Goal: Task Accomplishment & Management: Use online tool/utility

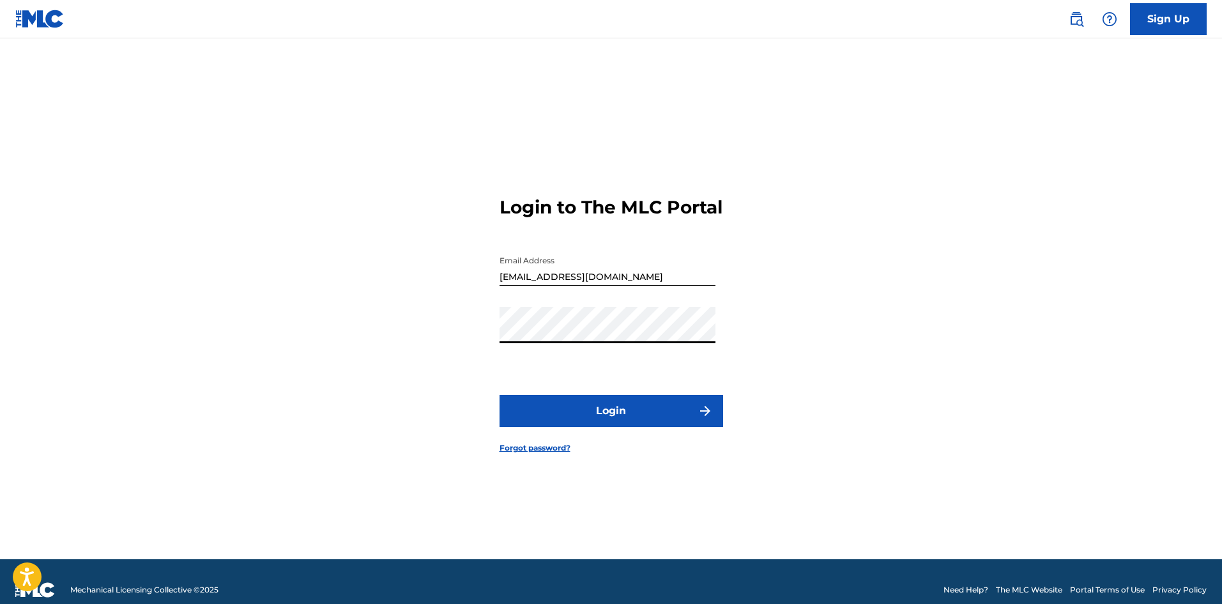
click at [499, 395] on button "Login" at bounding box center [611, 411] width 224 height 32
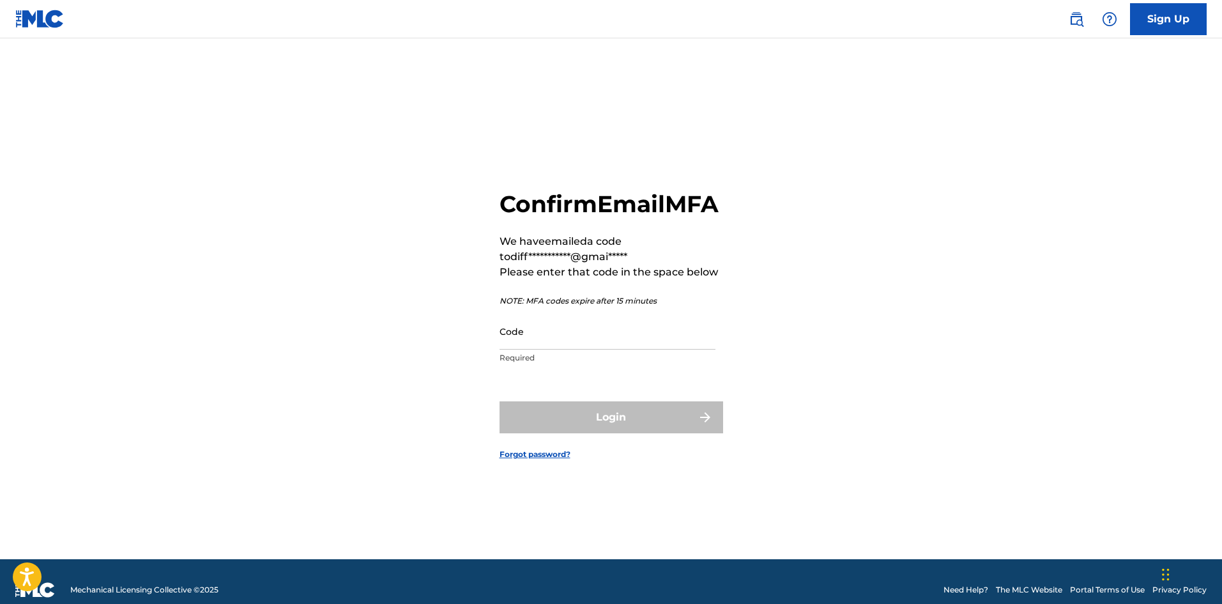
click at [575, 340] on input "Code" at bounding box center [607, 331] width 216 height 36
paste input "153369"
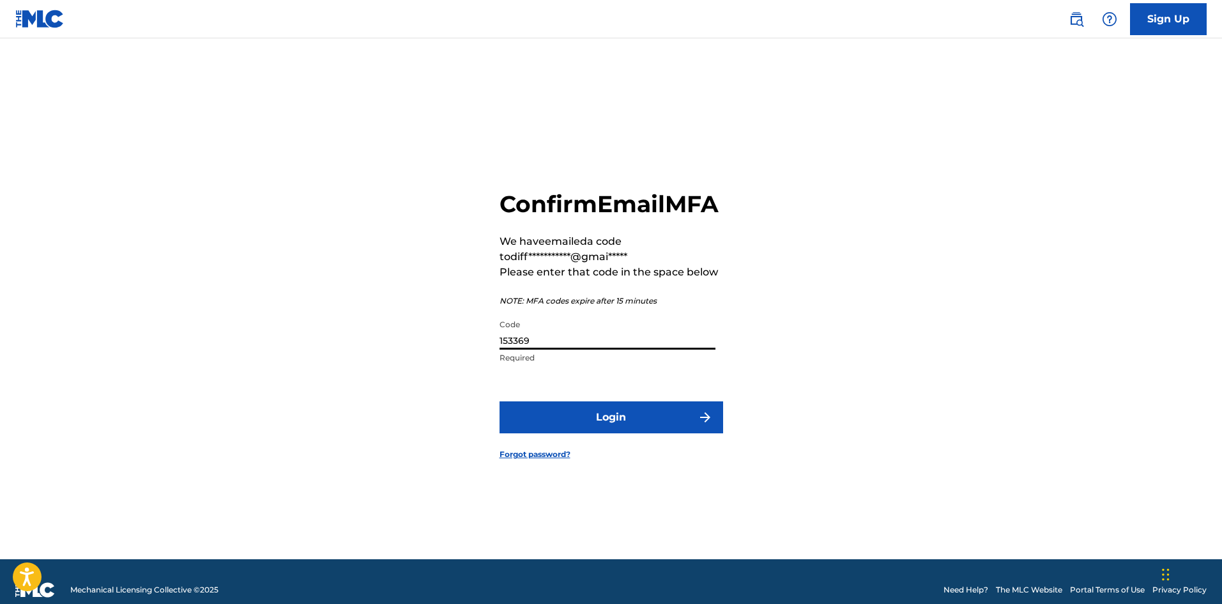
type input "153369"
click at [609, 426] on button "Login" at bounding box center [611, 417] width 224 height 32
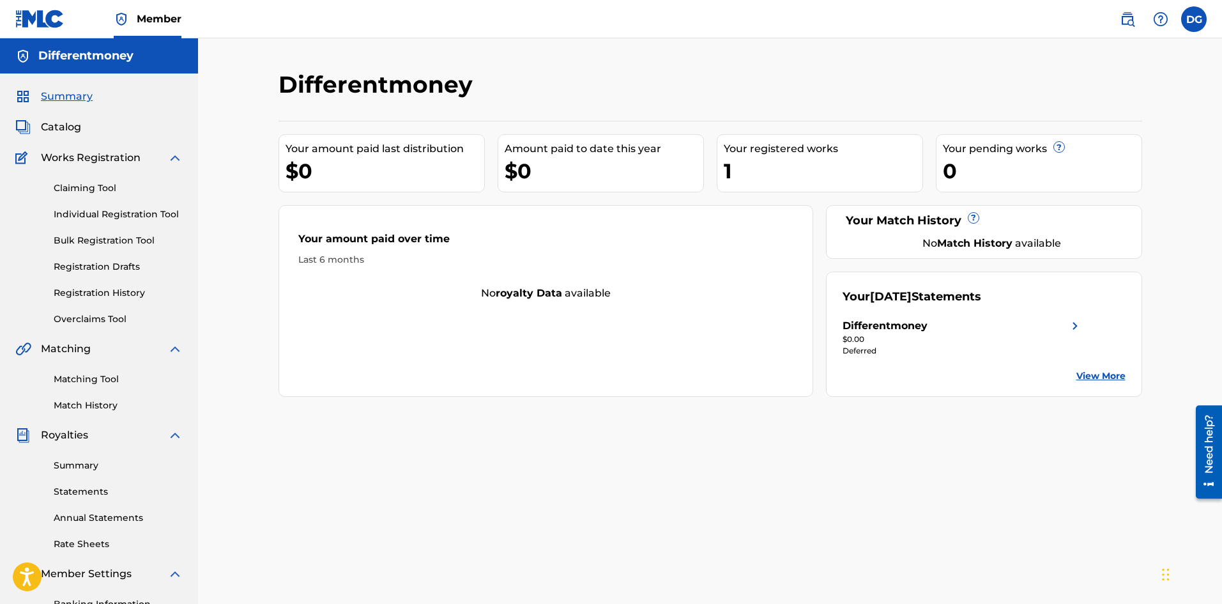
drag, startPoint x: 882, startPoint y: 354, endPoint x: 853, endPoint y: 356, distance: 28.9
click at [881, 353] on div "Deferred" at bounding box center [962, 350] width 240 height 11
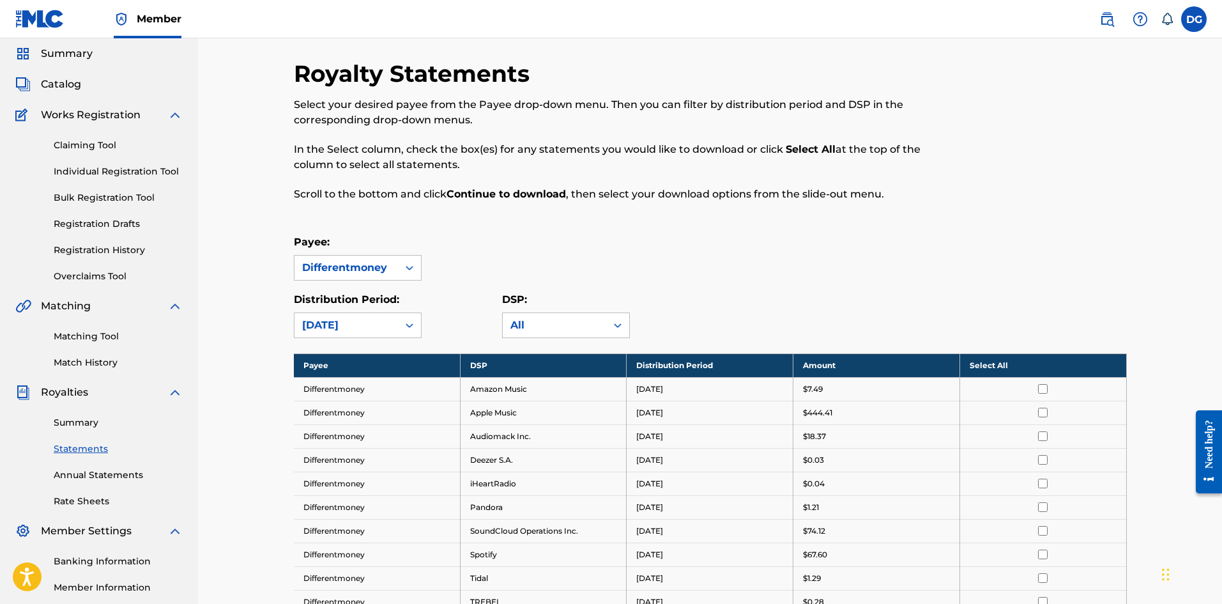
scroll to position [255, 0]
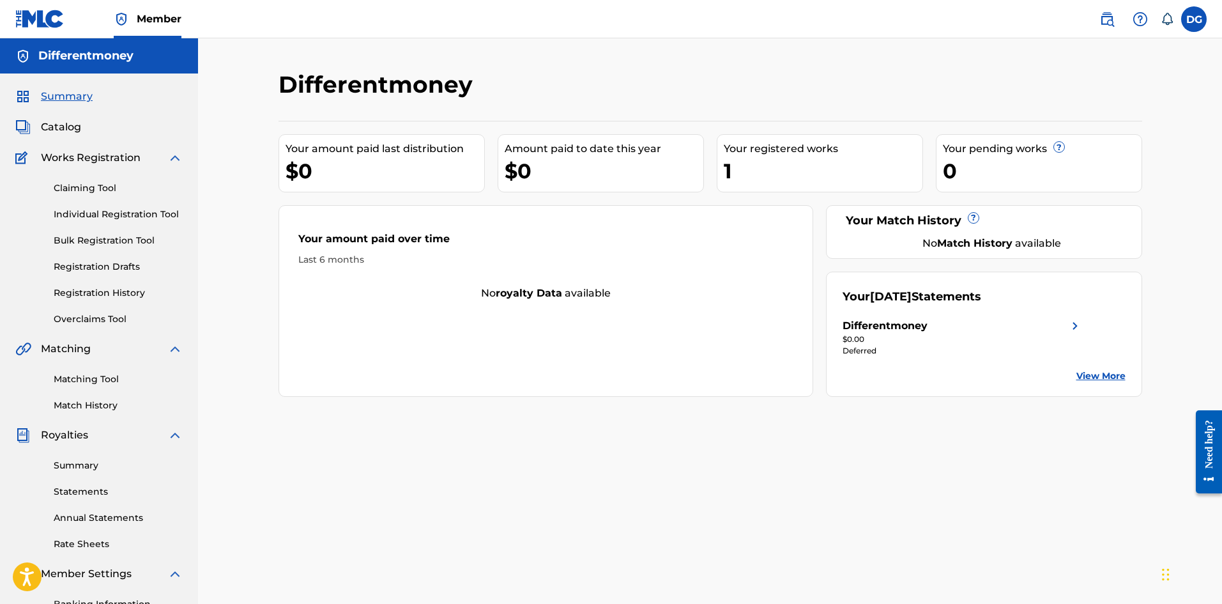
click at [58, 129] on span "Catalog" at bounding box center [61, 126] width 40 height 15
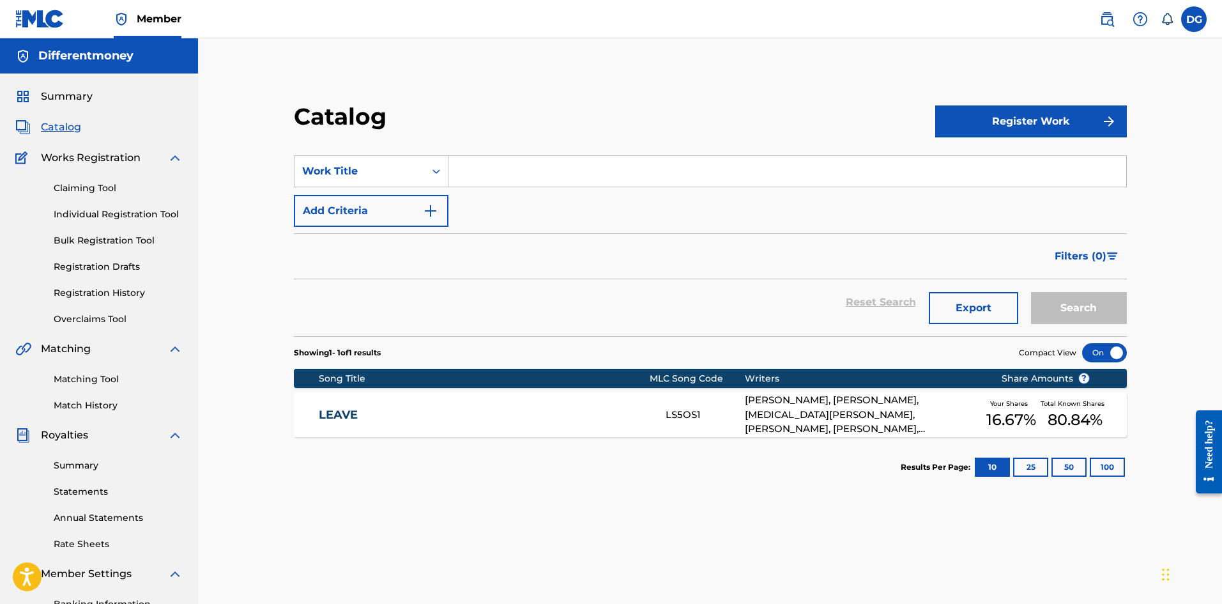
click at [776, 416] on div "BRIAN BEDFORD, DANIEL GOLLOEV, NIKITA VARCHENYA, CAVON PAIGE, CHRISTOPHER WEBST…" at bounding box center [864, 414] width 238 height 43
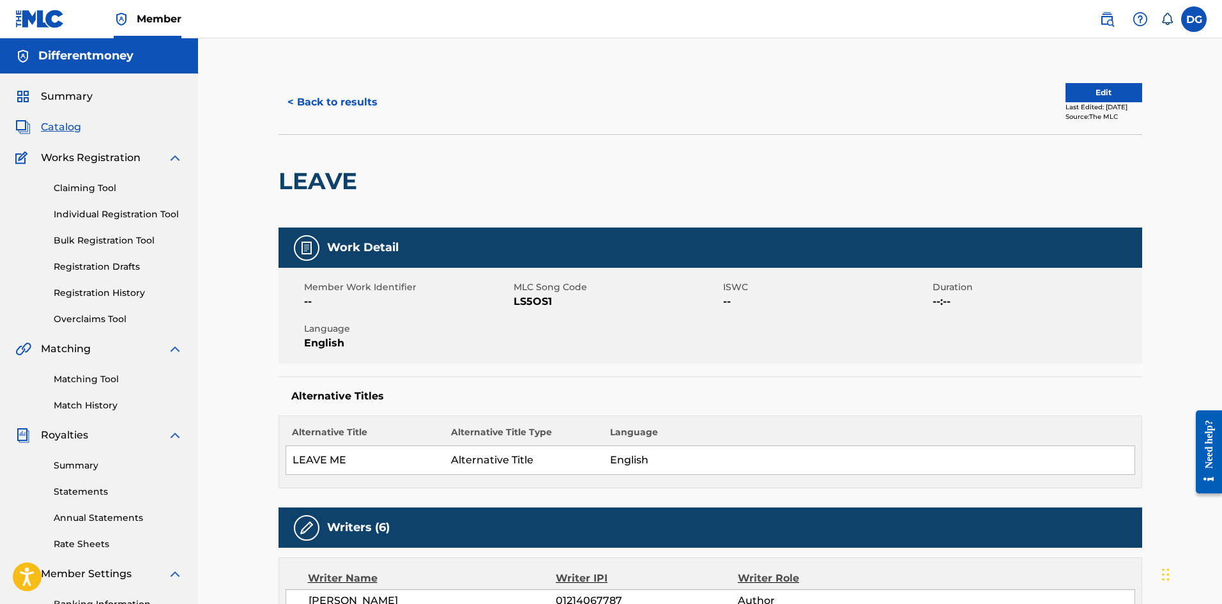
click at [121, 183] on link "Claiming Tool" at bounding box center [118, 187] width 129 height 13
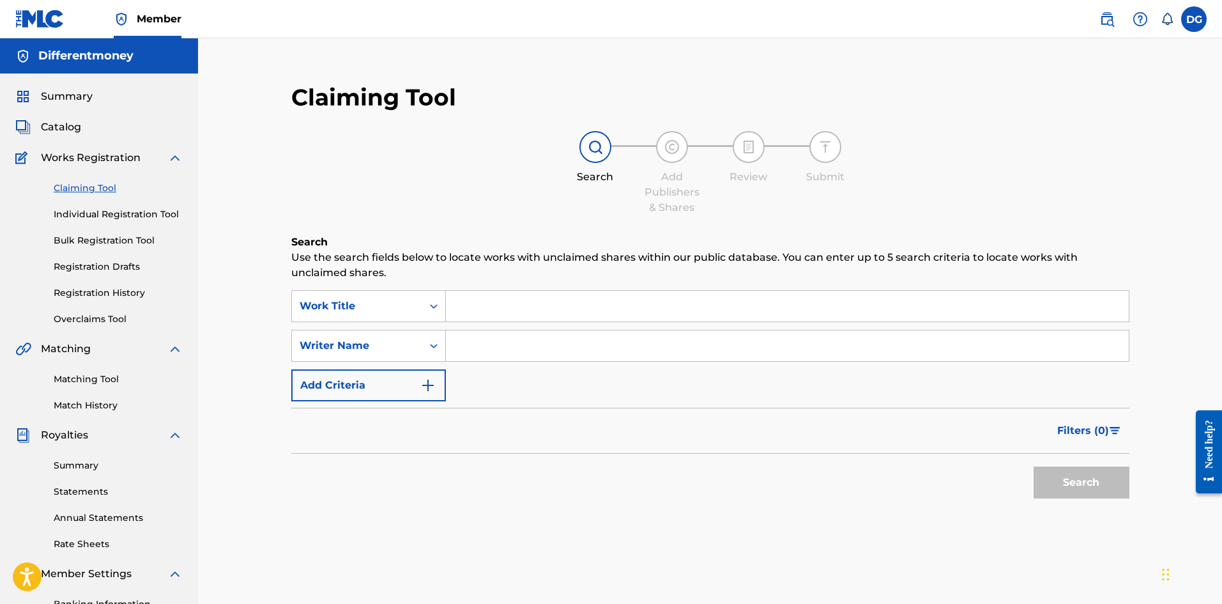
click at [531, 300] on input "Search Form" at bounding box center [787, 306] width 683 height 31
click at [383, 325] on div "SearchWithCriteriaa32f0d45-c484-489a-98aa-d9fa6cbb598e Work Title SearchWithCri…" at bounding box center [710, 345] width 838 height 111
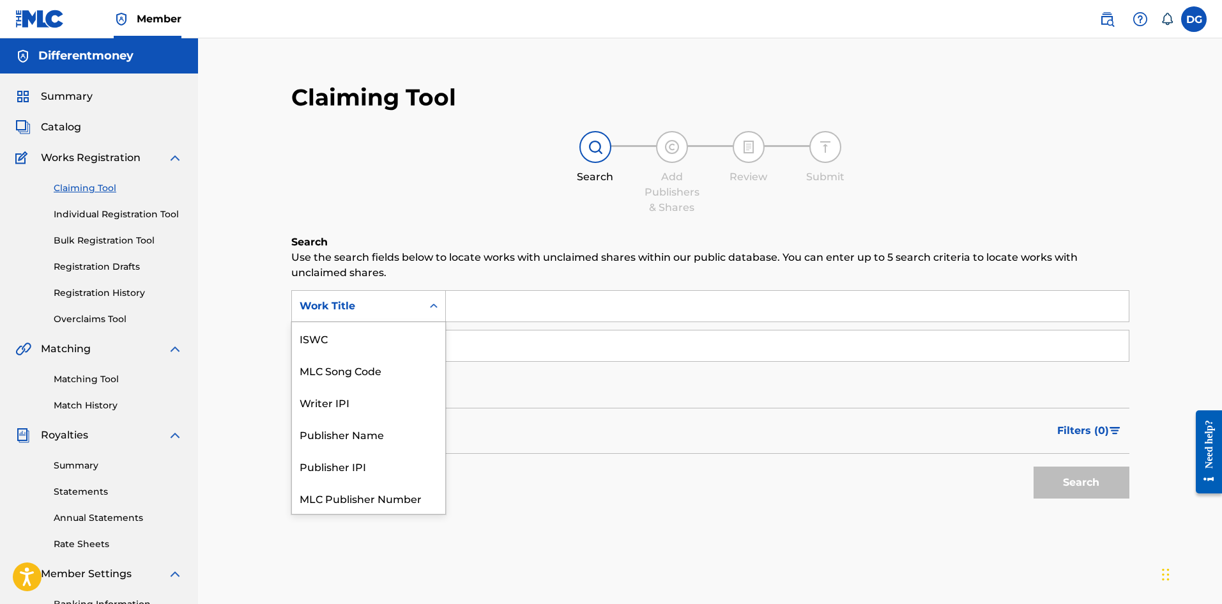
click at [389, 305] on div "Work Title" at bounding box center [357, 305] width 115 height 15
click at [382, 434] on div "Publisher Name" at bounding box center [368, 434] width 153 height 32
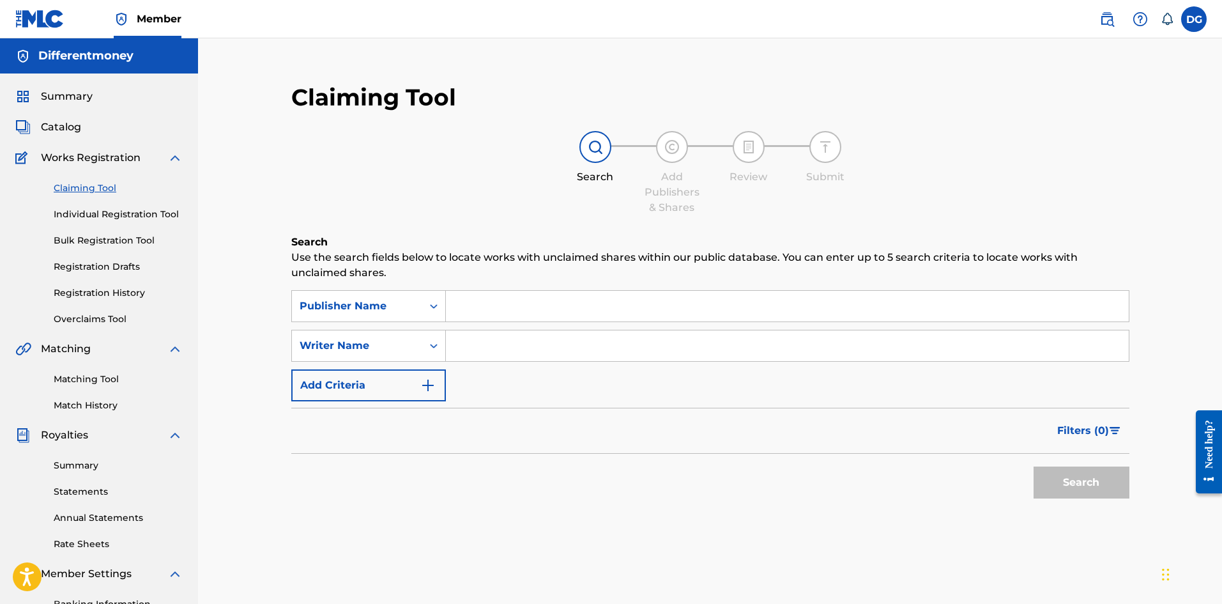
click at [477, 300] on input "Search Form" at bounding box center [787, 306] width 683 height 31
paste input "Dylan Robertson"
type input "Dylan Robertson"
click at [489, 345] on input "Search Form" at bounding box center [787, 345] width 683 height 31
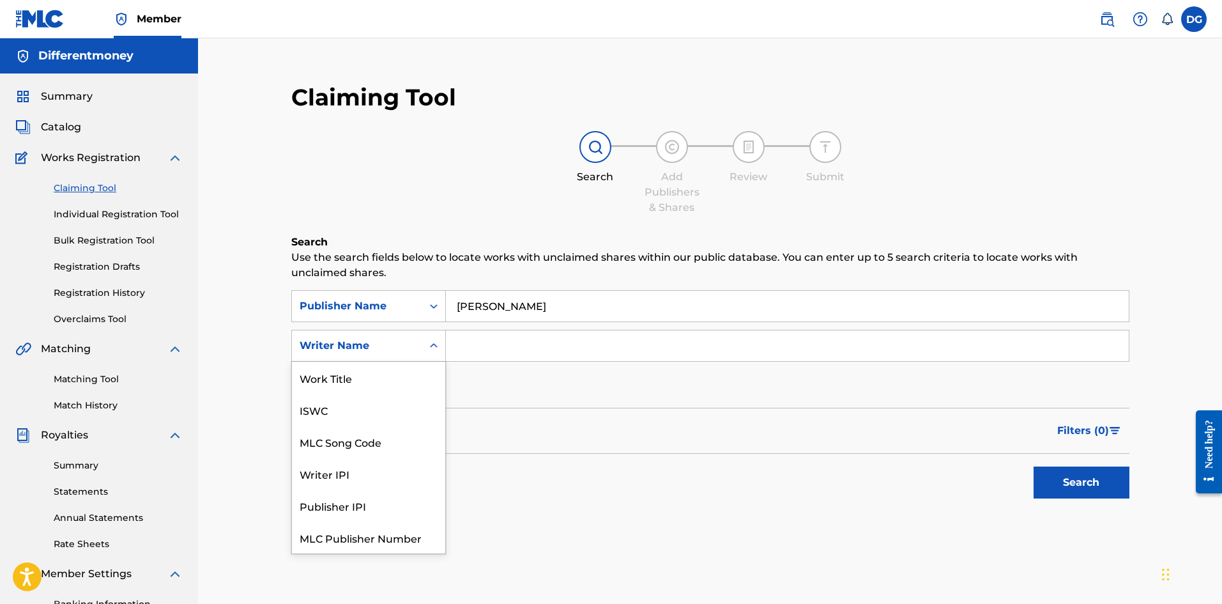
click at [405, 339] on div "Writer Name" at bounding box center [357, 345] width 115 height 15
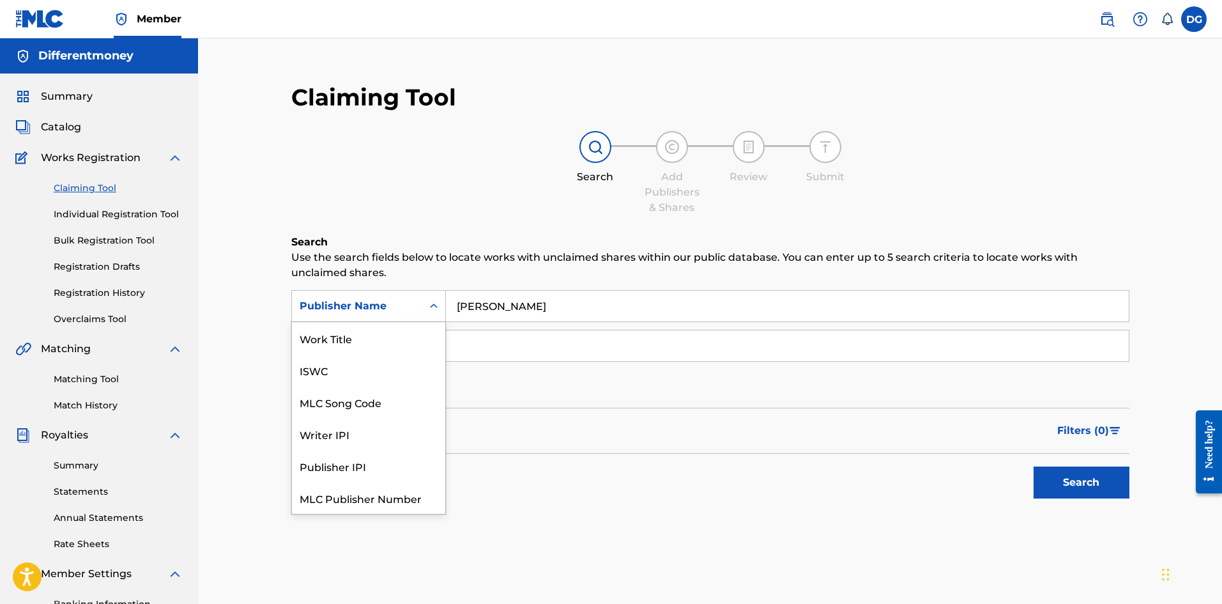
click at [417, 314] on div "Publisher Name" at bounding box center [357, 306] width 130 height 24
click at [377, 432] on div "Publisher IPI" at bounding box center [368, 434] width 153 height 32
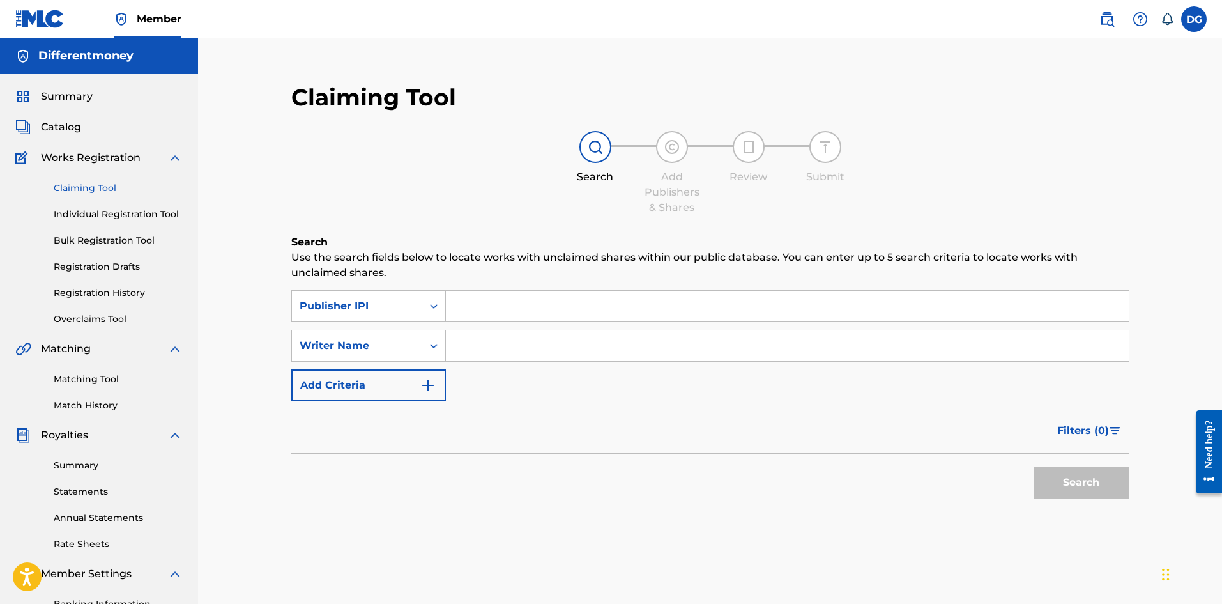
click at [510, 344] on input "Search Form" at bounding box center [787, 345] width 683 height 31
click at [371, 301] on div "Publisher IPI" at bounding box center [357, 305] width 115 height 15
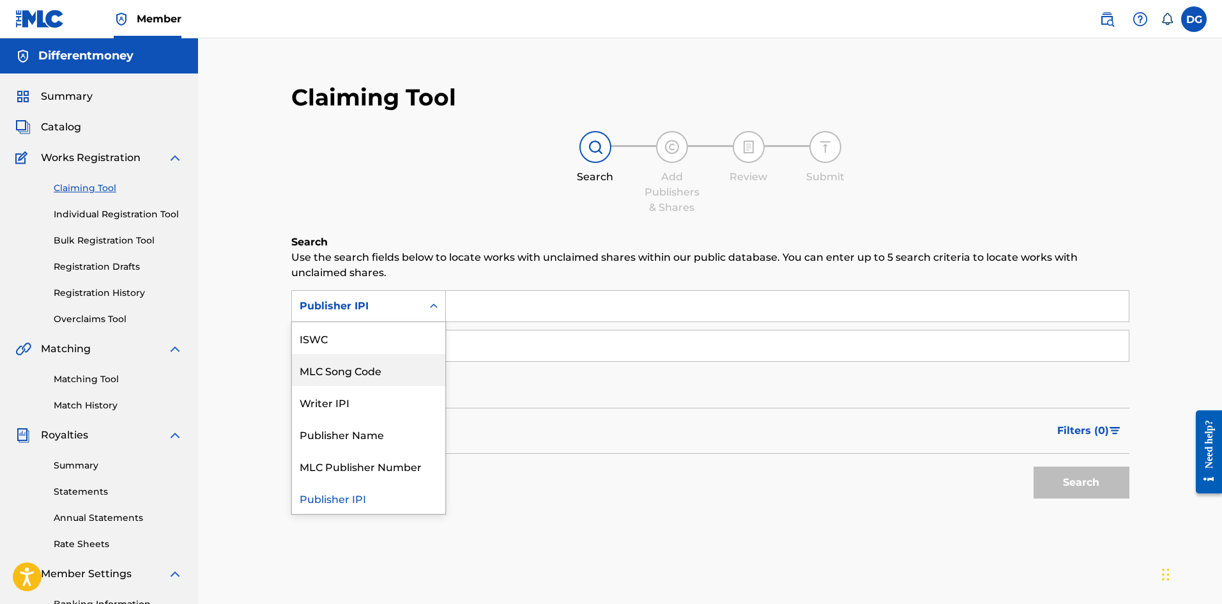
scroll to position [0, 0]
click at [366, 429] on div "Writer IPI" at bounding box center [368, 434] width 153 height 32
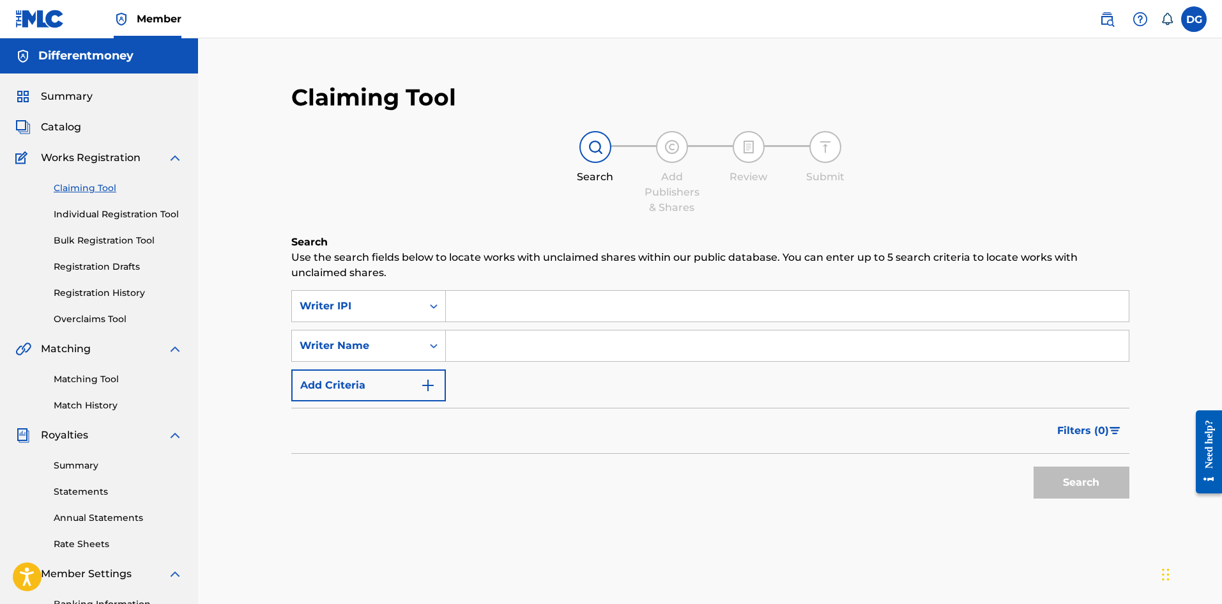
click at [487, 346] on input "Search Form" at bounding box center [787, 345] width 683 height 31
paste input "Dylan Robertson"
type input "Dylan Robertson"
click at [503, 298] on input "Search Form" at bounding box center [787, 306] width 683 height 31
paste input "1184849218"
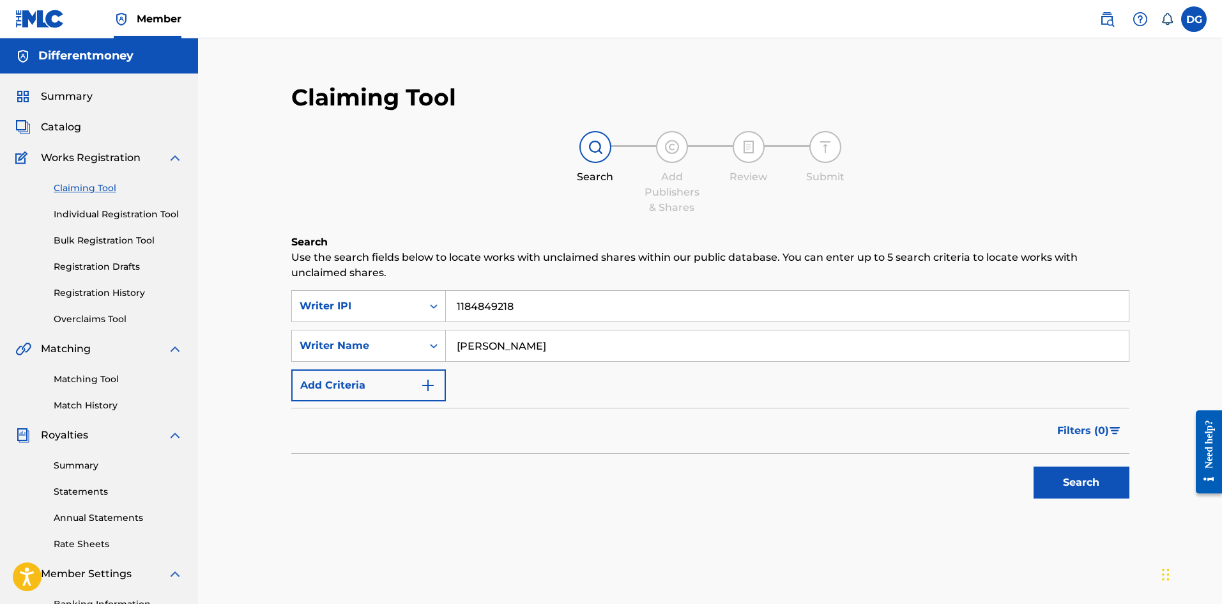
type input "1184849218"
click at [1058, 468] on button "Search" at bounding box center [1081, 482] width 96 height 32
click at [430, 314] on div "Search Form" at bounding box center [433, 305] width 23 height 23
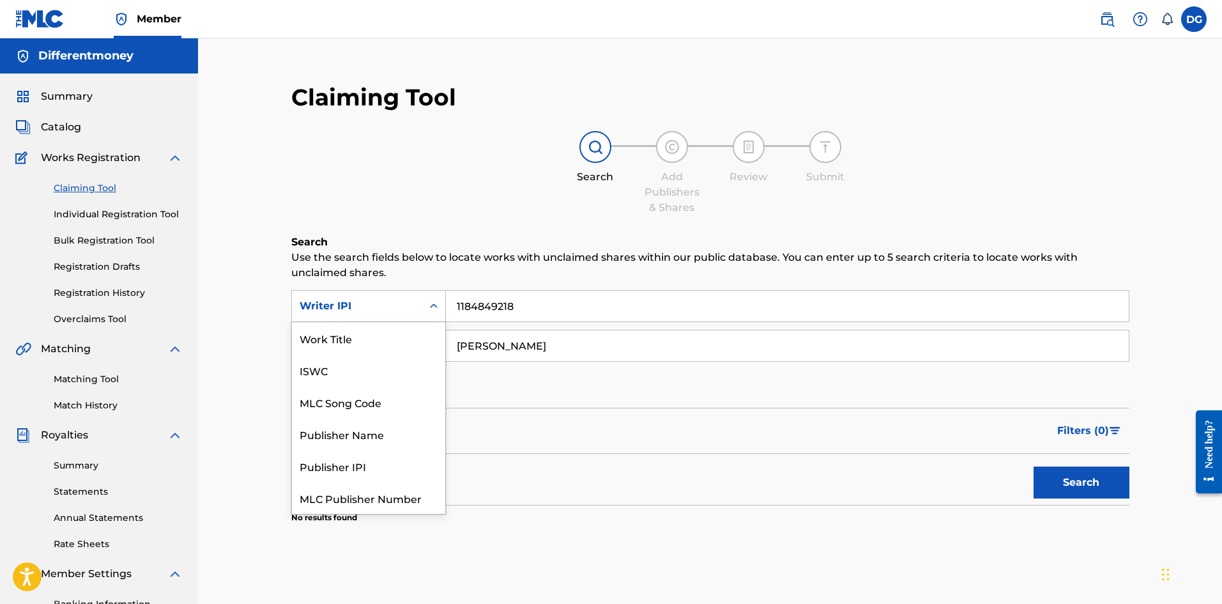
scroll to position [32, 0]
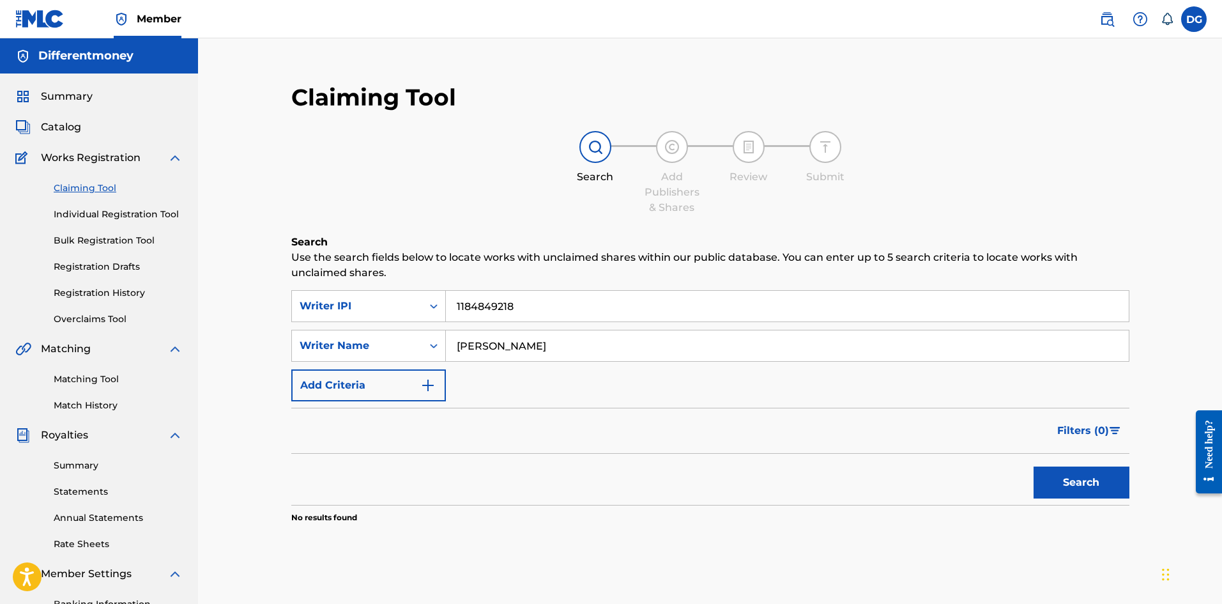
click at [405, 304] on div "Writer IPI" at bounding box center [357, 305] width 115 height 15
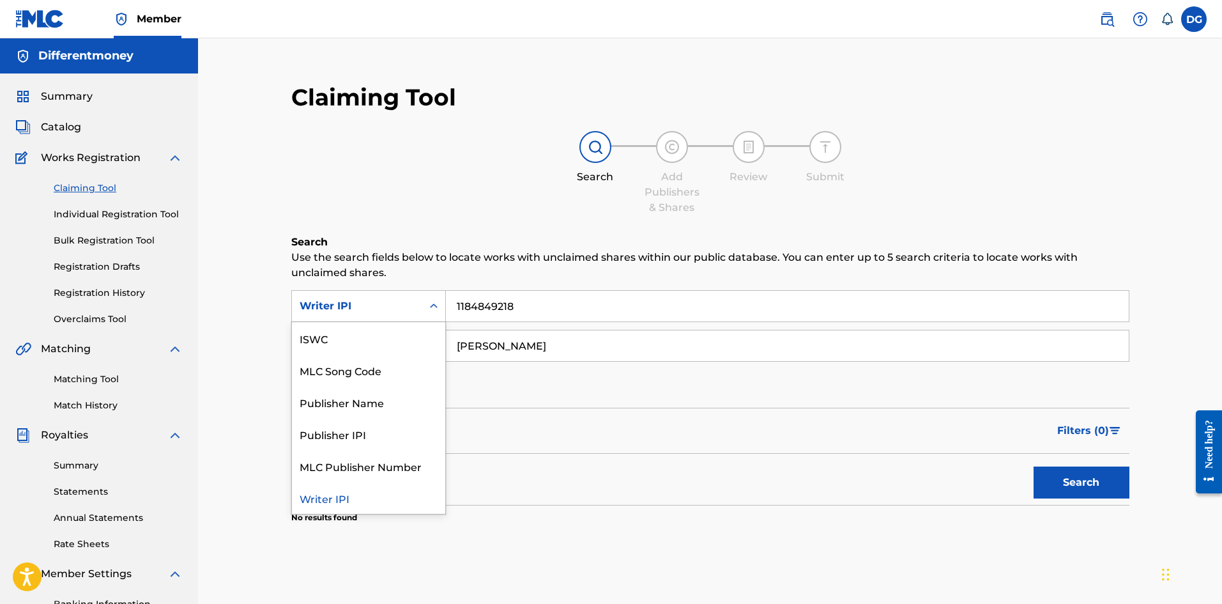
scroll to position [0, 0]
click at [379, 348] on div "Work Title" at bounding box center [368, 338] width 153 height 32
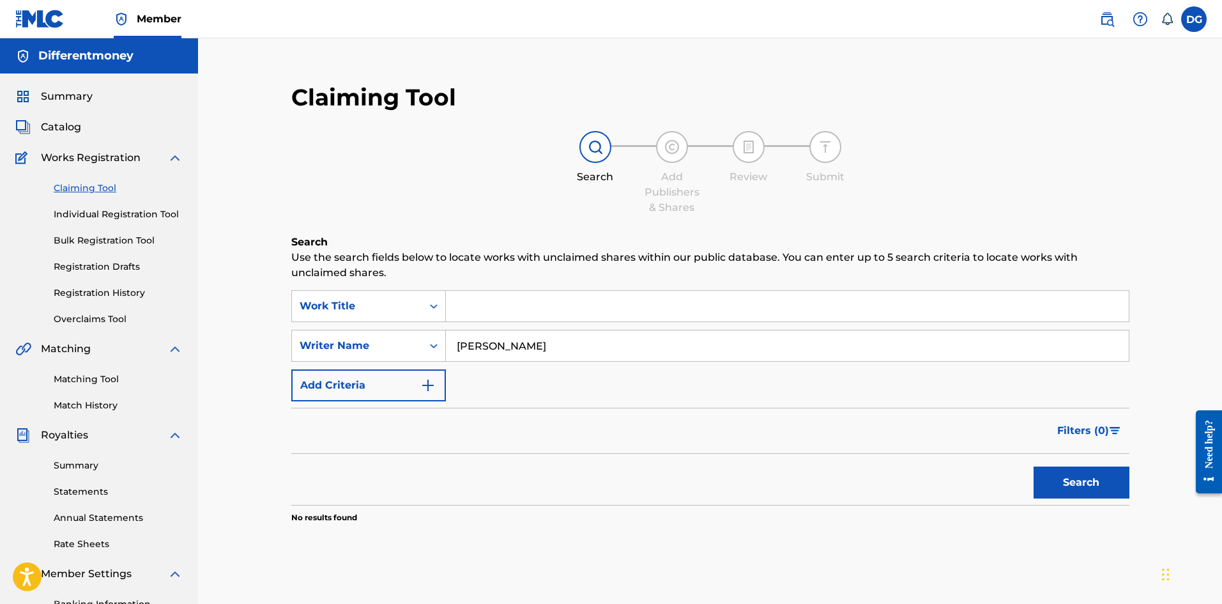
click at [482, 310] on input "Search Form" at bounding box center [787, 306] width 683 height 31
click at [659, 237] on h6 "Search" at bounding box center [710, 241] width 838 height 15
click at [1064, 488] on button "Search" at bounding box center [1081, 482] width 96 height 32
click at [522, 304] on input "Tears" at bounding box center [787, 306] width 683 height 31
click at [1094, 480] on button "Search" at bounding box center [1081, 482] width 96 height 32
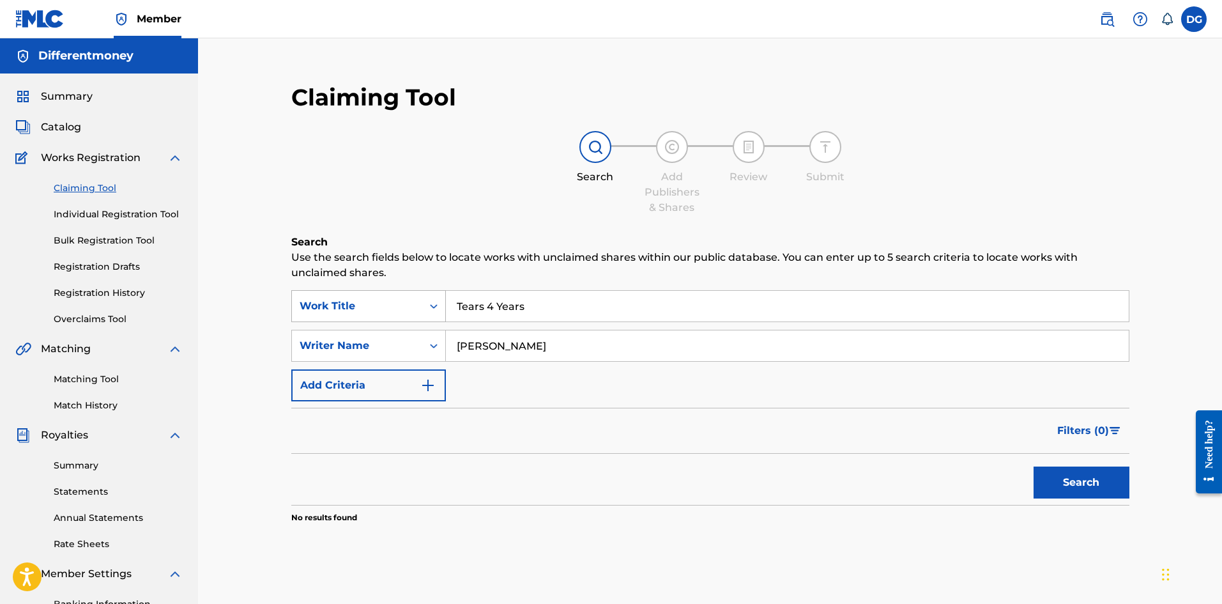
drag, startPoint x: 544, startPoint y: 300, endPoint x: 380, endPoint y: 308, distance: 164.4
click at [351, 303] on div "SearchWithCriteriaaa8fb0bd-f7f9-43f3-abc1-755bf315c4d6 Work Title Tears 4 Years" at bounding box center [710, 306] width 838 height 32
type input "b"
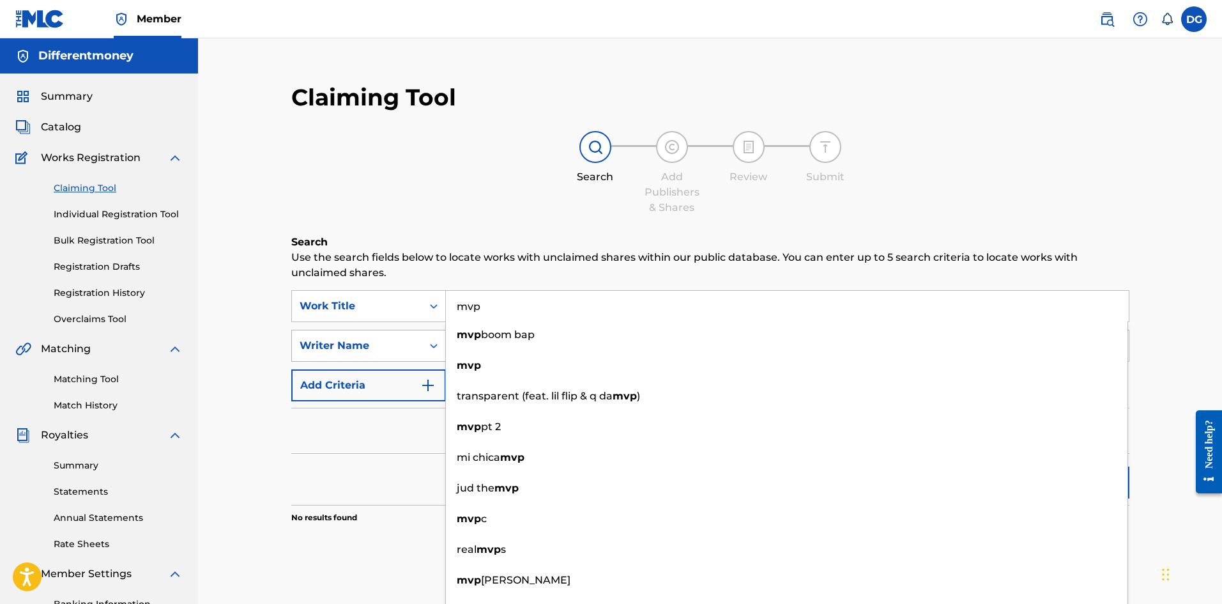
type input "mvp"
click at [405, 337] on div "Writer Name" at bounding box center [357, 345] width 130 height 24
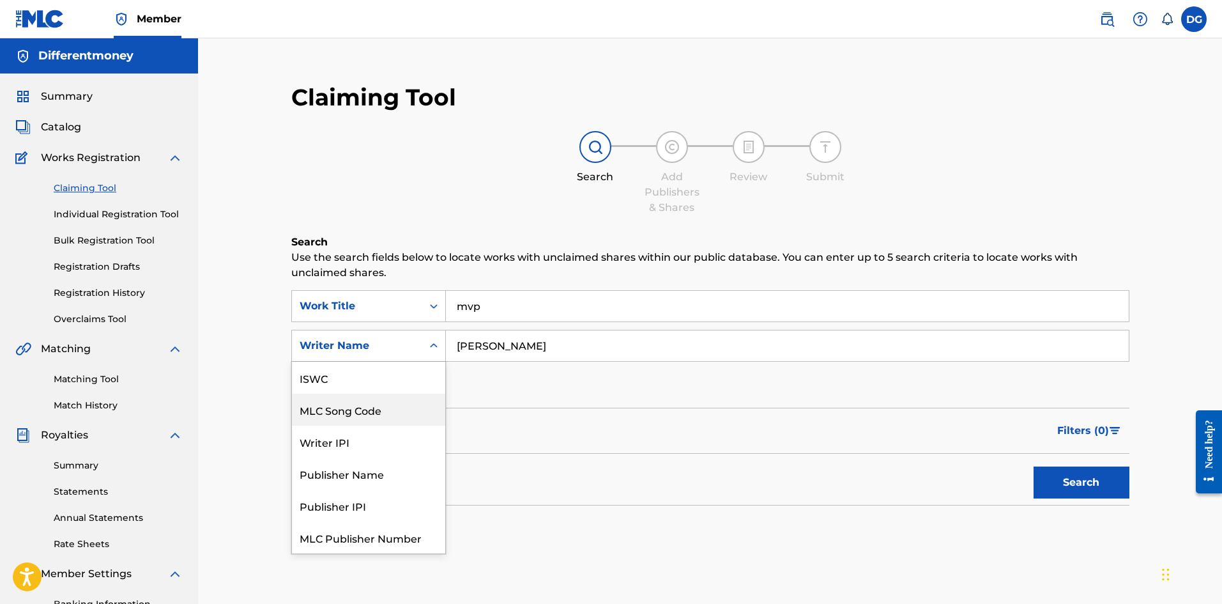
scroll to position [32, 0]
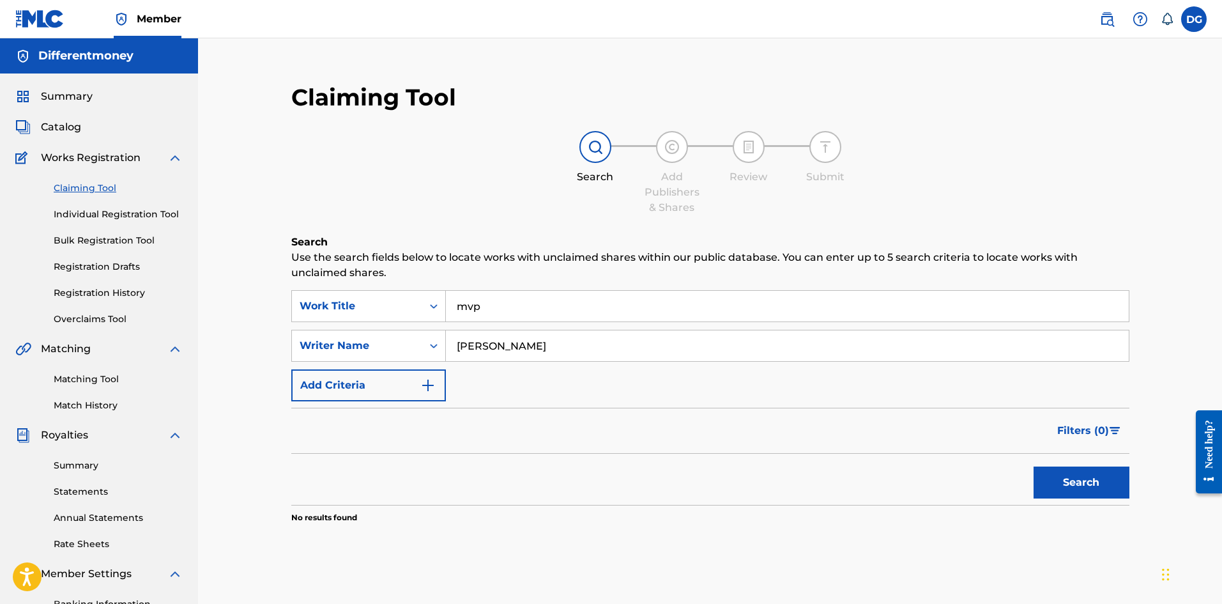
click at [533, 427] on div "Filters ( 0 )" at bounding box center [710, 430] width 838 height 46
drag, startPoint x: 581, startPoint y: 345, endPoint x: 371, endPoint y: 347, distance: 210.1
click at [374, 347] on div "SearchWithCriteria3672d6b0-b66e-4b3d-ace2-8cdc2465408e Writer Name Dylan Robert…" at bounding box center [710, 346] width 838 height 32
paste input "Sebastian Martell"
type input "Sebastian Martell"
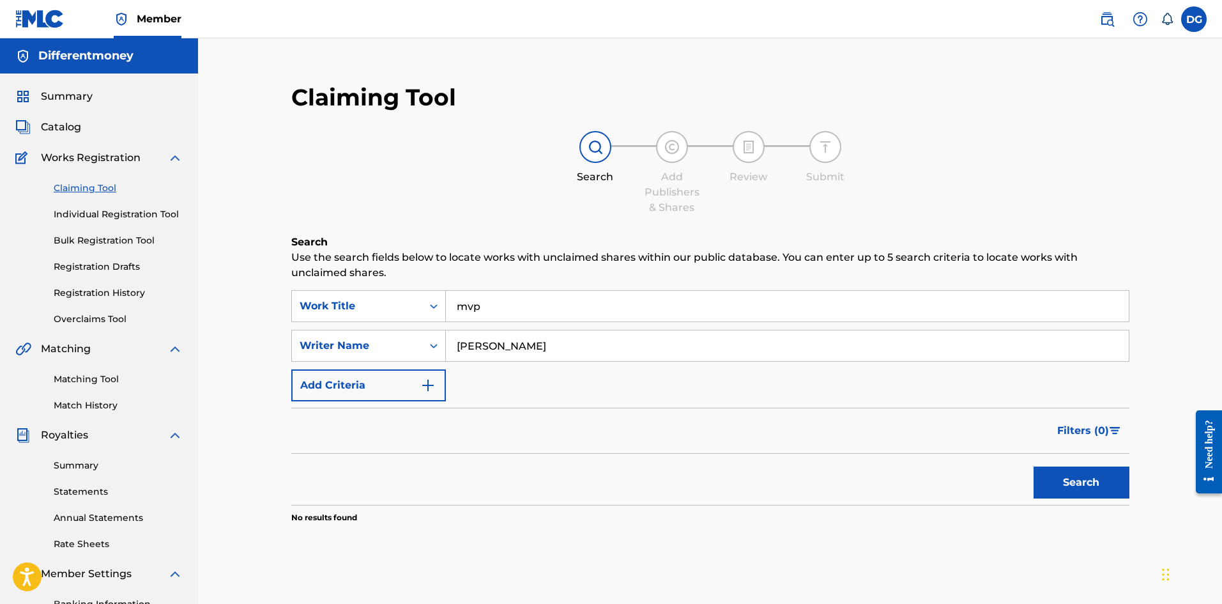
click at [1057, 478] on button "Search" at bounding box center [1081, 482] width 96 height 32
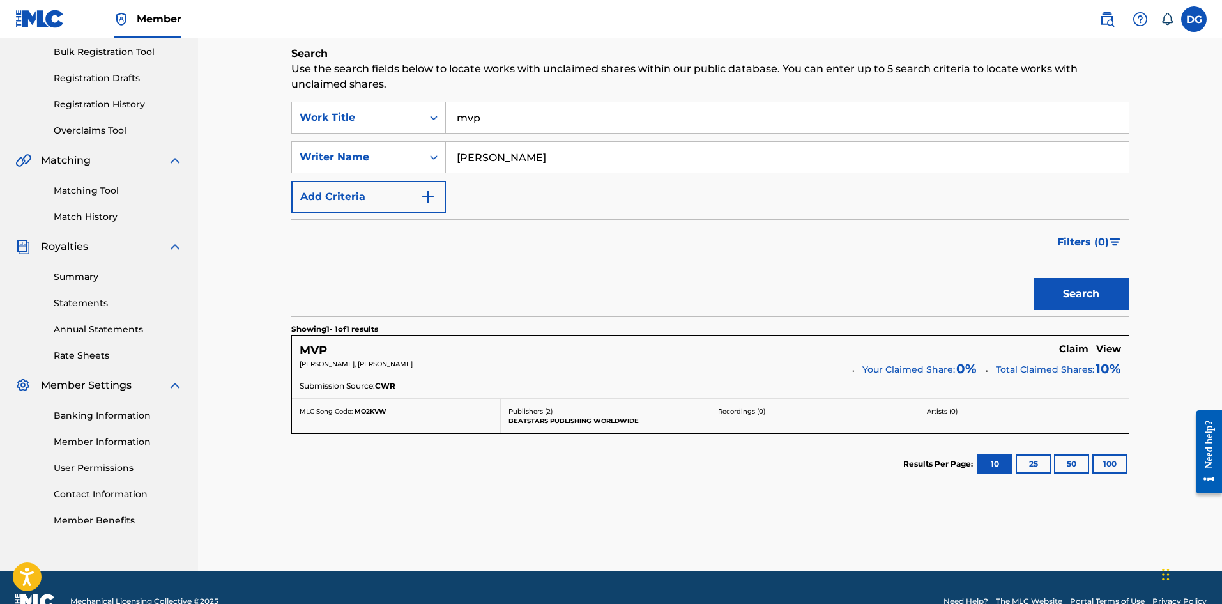
click at [1067, 370] on span "Total Claimed Shares:" at bounding box center [1045, 368] width 98 height 11
click at [731, 372] on div "SEBASTIAN MARTELL, DANIIL GOLLOEV" at bounding box center [571, 368] width 543 height 18
click at [308, 349] on h5 "MVP" at bounding box center [313, 350] width 27 height 15
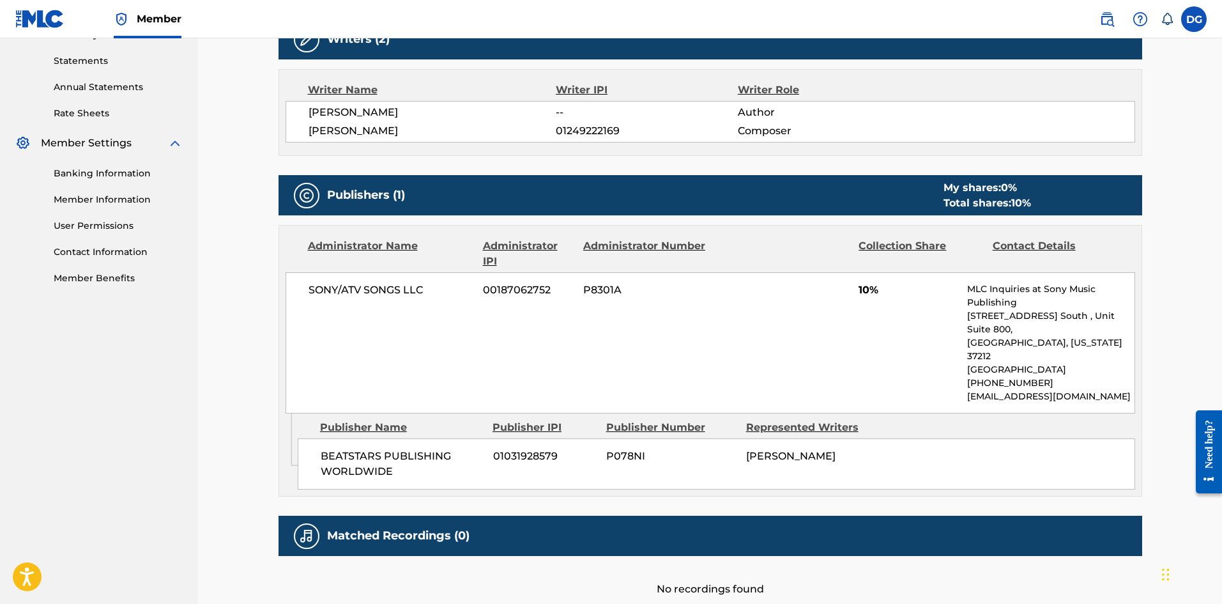
scroll to position [509, 0]
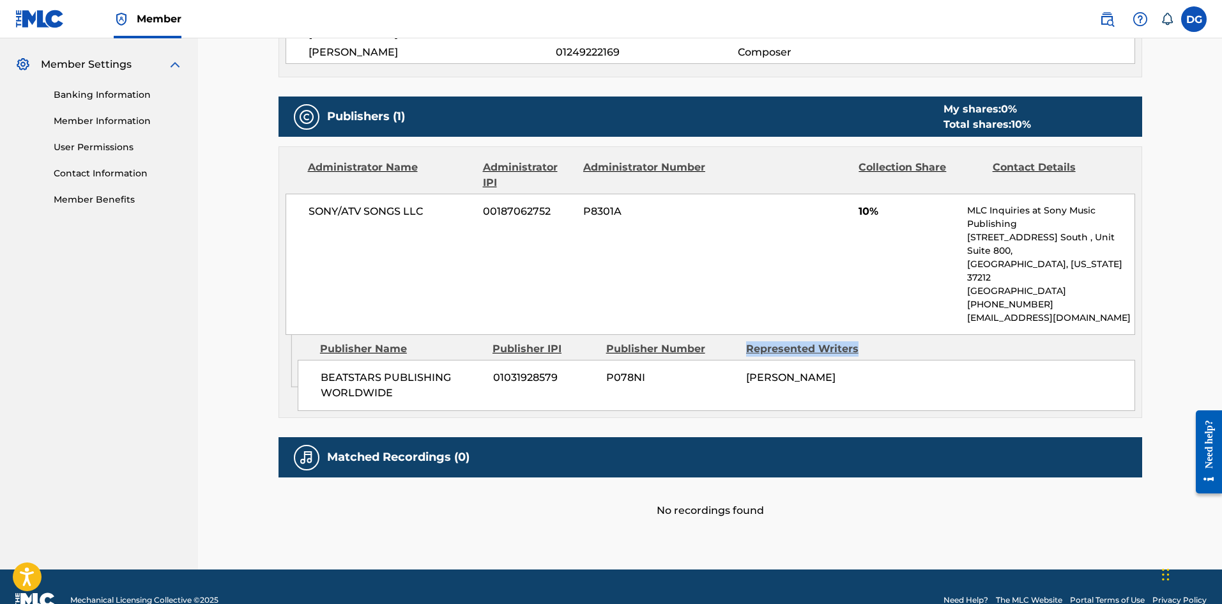
drag, startPoint x: 846, startPoint y: 319, endPoint x: 743, endPoint y: 319, distance: 103.5
click at [743, 341] on div "Publisher Name Publisher IPI Publisher Number Represented Writers" at bounding box center [716, 348] width 837 height 15
click at [906, 341] on div "Publisher Name Publisher IPI Publisher Number Represented Writers" at bounding box center [716, 348] width 837 height 15
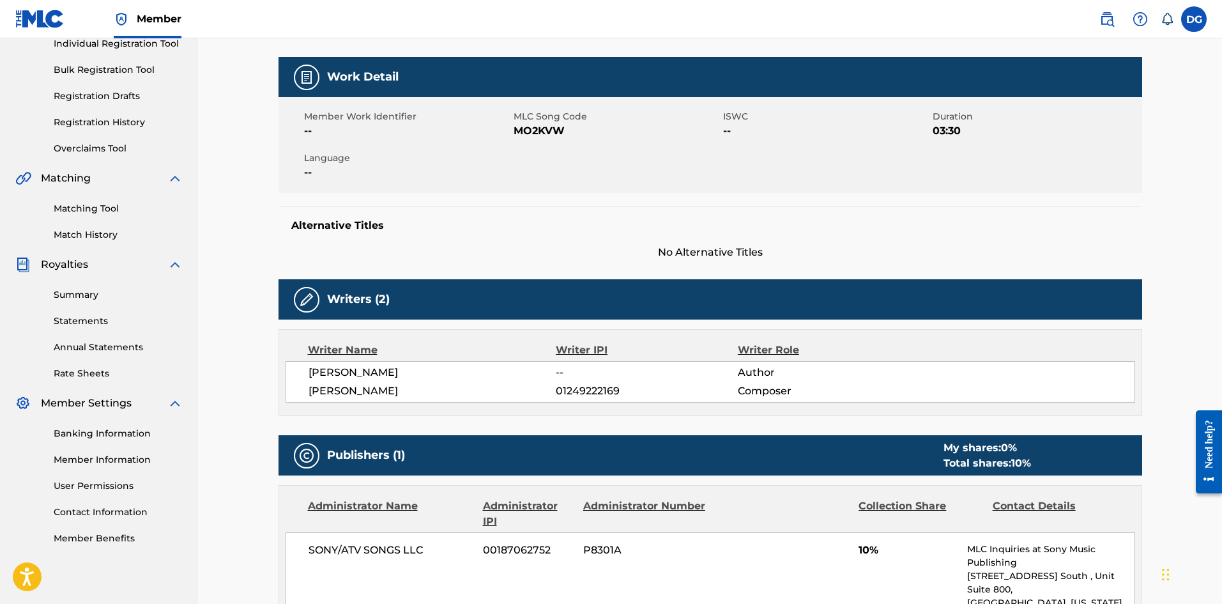
scroll to position [0, 0]
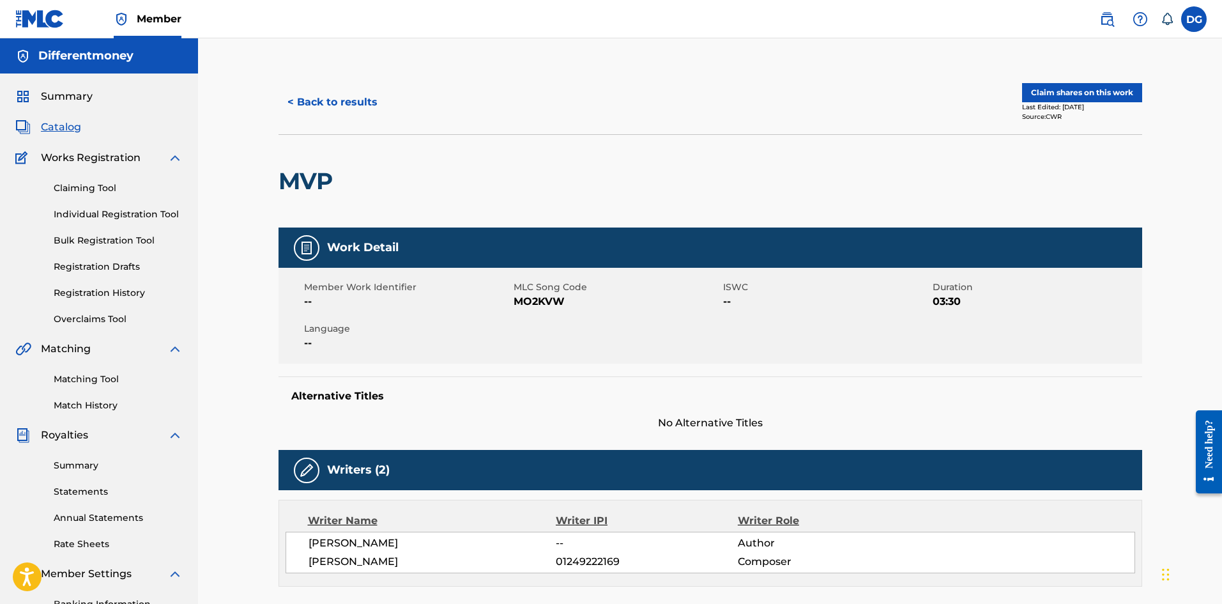
click at [1061, 94] on button "Claim shares on this work" at bounding box center [1082, 92] width 120 height 19
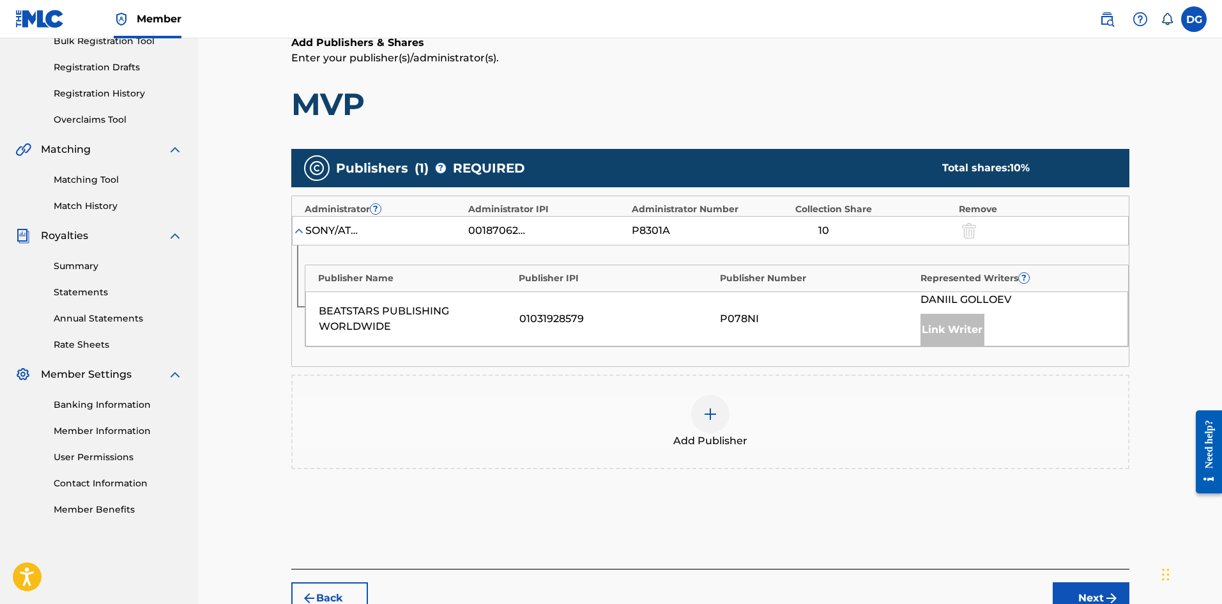
scroll to position [284, 0]
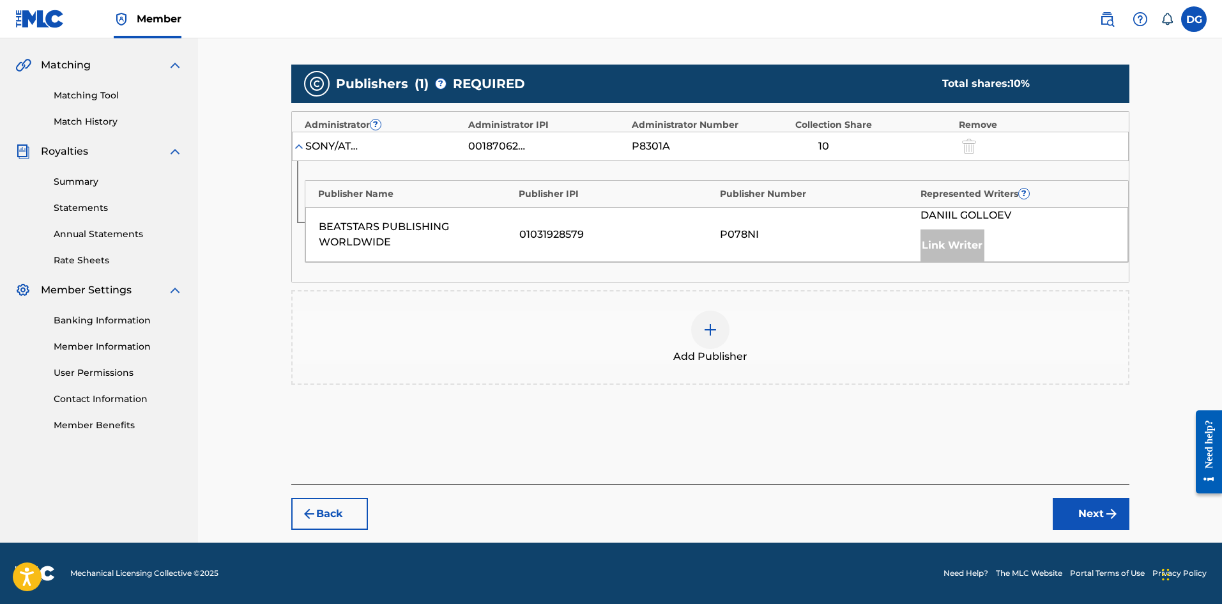
click at [712, 321] on div at bounding box center [710, 329] width 38 height 38
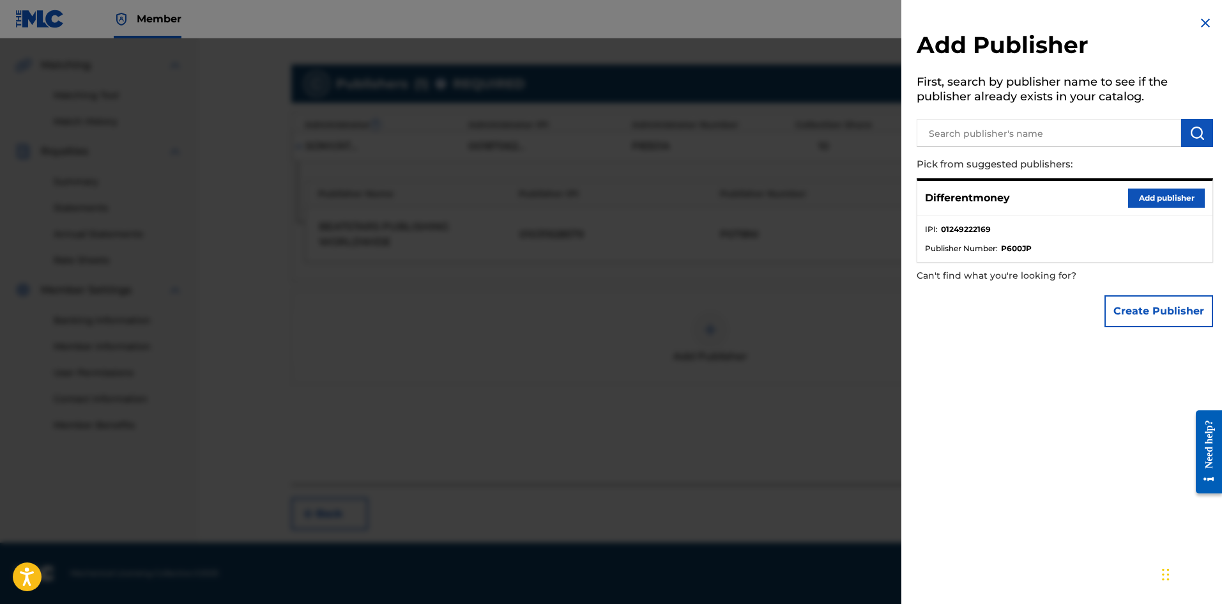
click at [1143, 197] on button "Add publisher" at bounding box center [1166, 197] width 77 height 19
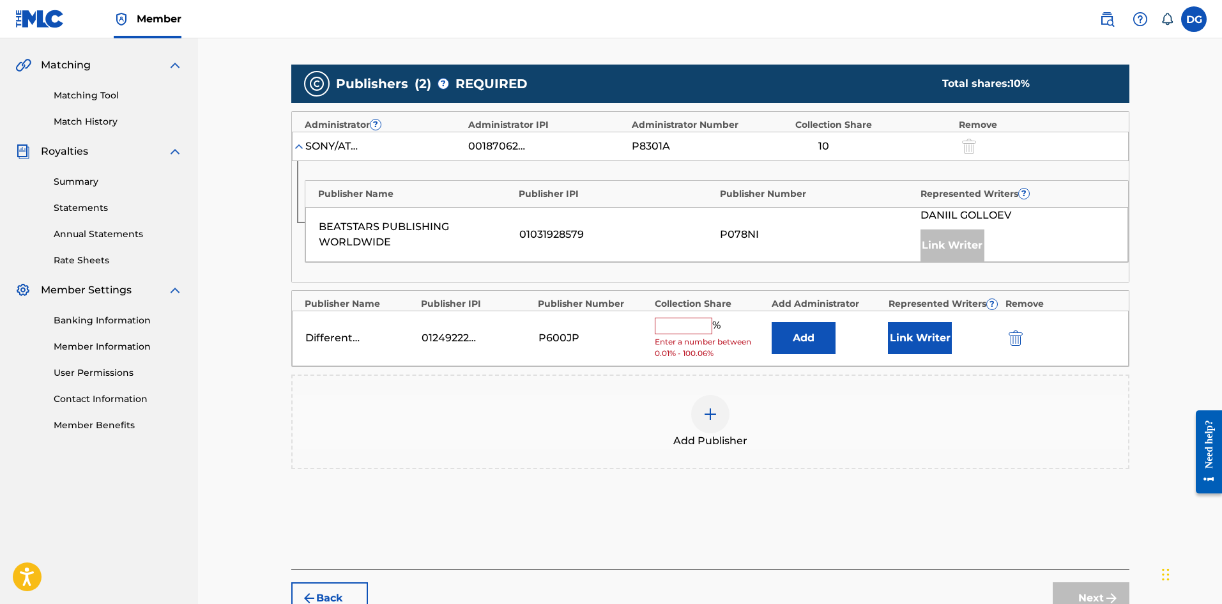
click at [680, 322] on input "text" at bounding box center [683, 325] width 57 height 17
type input "2"
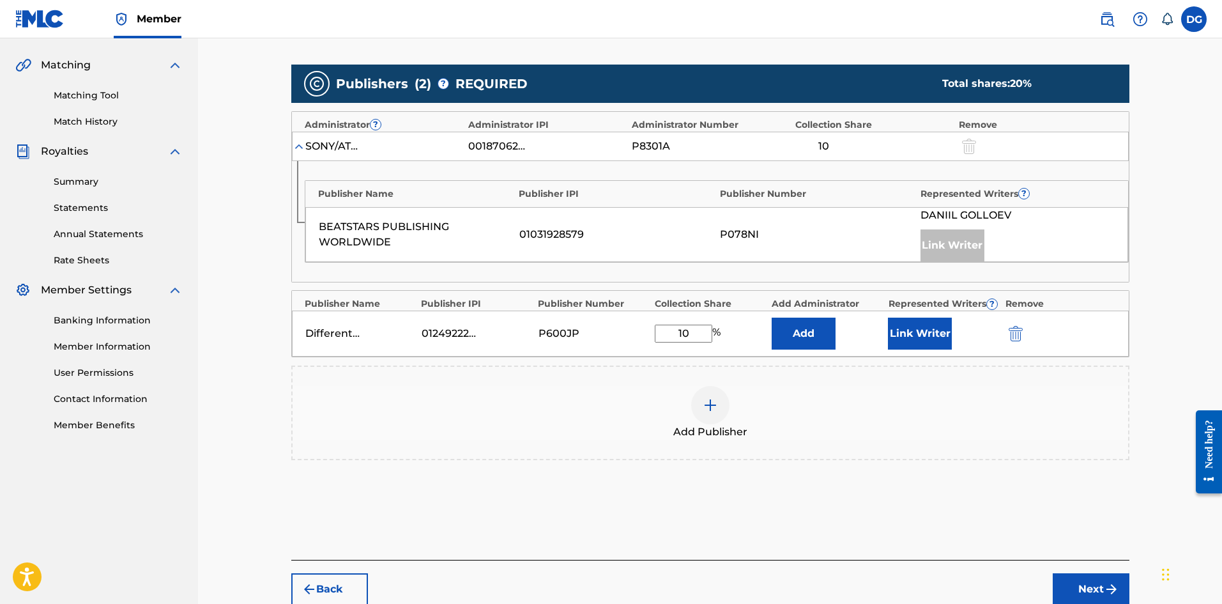
type input "10"
click at [1010, 332] on img "submit" at bounding box center [1015, 333] width 14 height 15
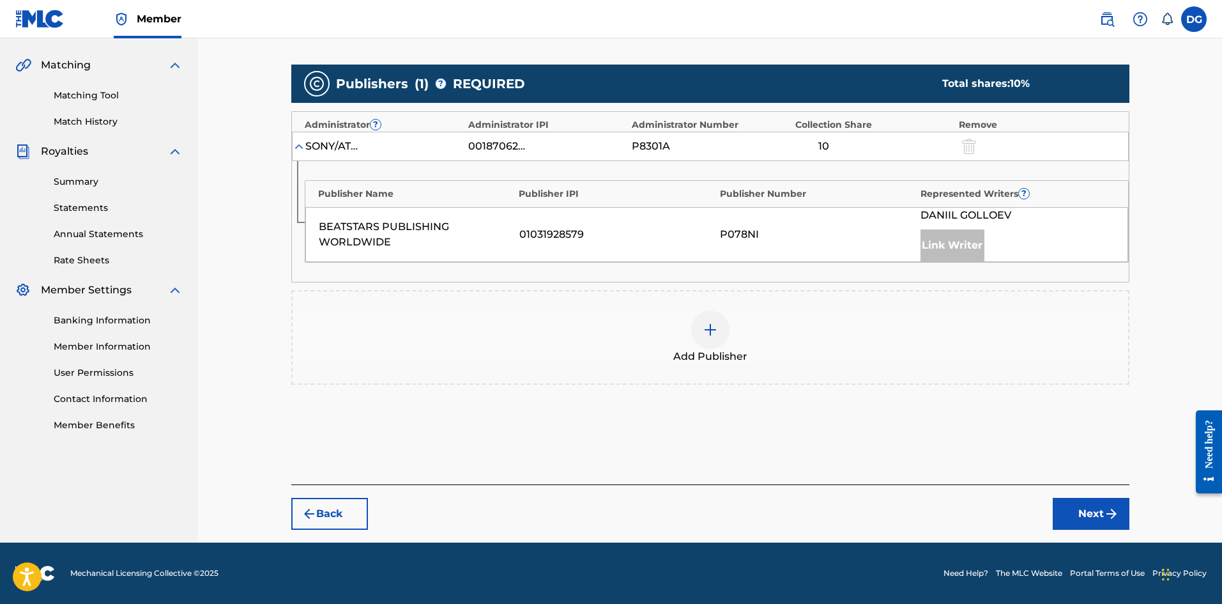
click at [320, 503] on button "Back" at bounding box center [329, 514] width 77 height 32
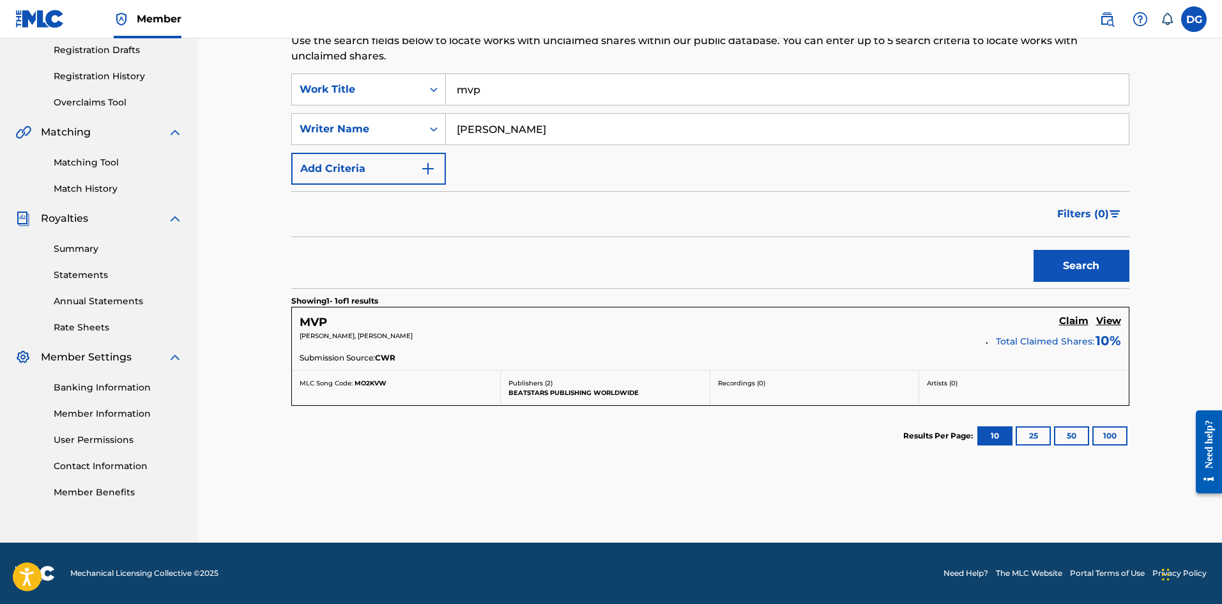
scroll to position [0, 0]
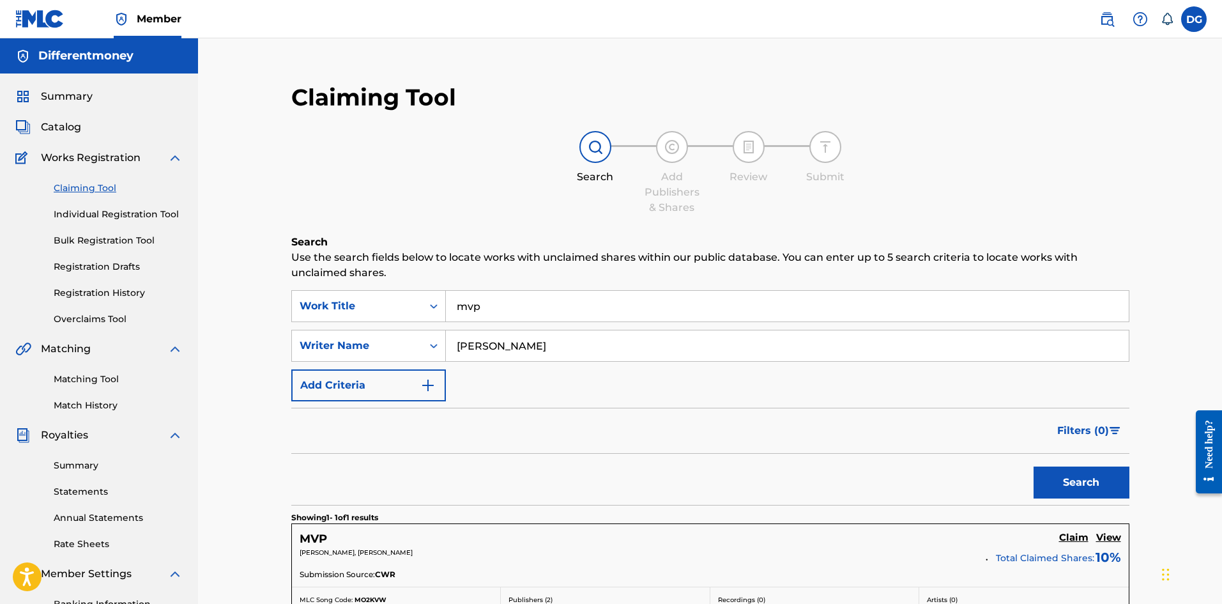
click at [79, 189] on link "Claiming Tool" at bounding box center [118, 187] width 129 height 13
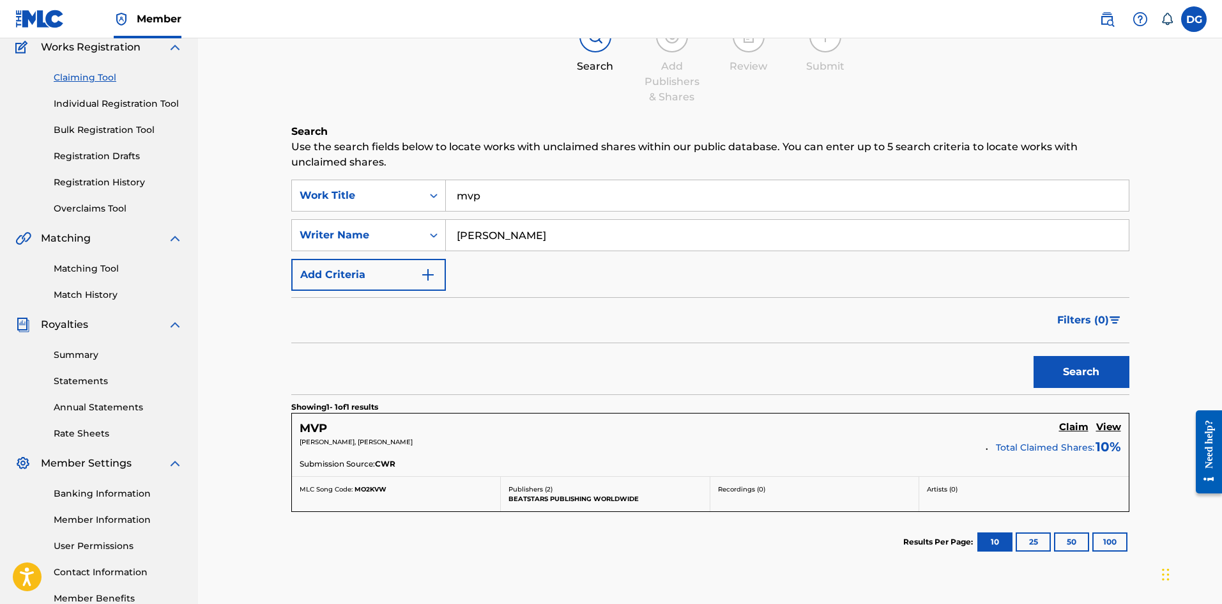
scroll to position [64, 0]
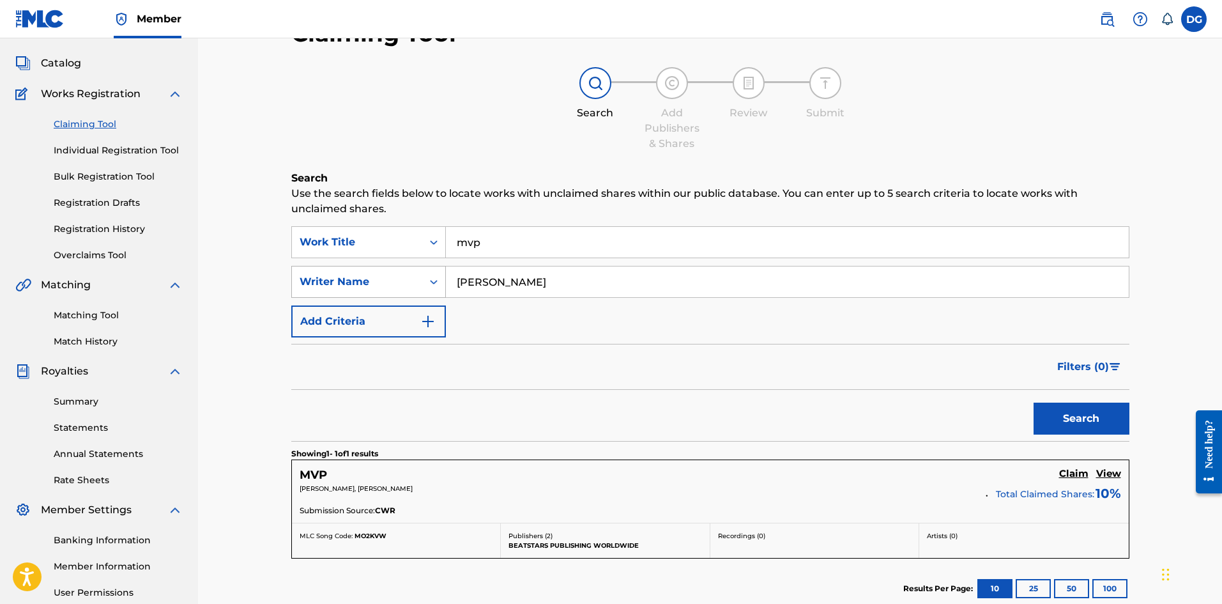
drag, startPoint x: 547, startPoint y: 280, endPoint x: 360, endPoint y: 280, distance: 187.1
click at [367, 280] on div "SearchWithCriteria3672d6b0-b66e-4b3d-ace2-8cdc2465408e Writer Name Sebastian Ma…" at bounding box center [710, 282] width 838 height 32
drag, startPoint x: 524, startPoint y: 244, endPoint x: 402, endPoint y: 241, distance: 122.7
click at [402, 241] on div "SearchWithCriteriaaa8fb0bd-f7f9-43f3-abc1-755bf315c4d6 Work Title mvp" at bounding box center [710, 242] width 838 height 32
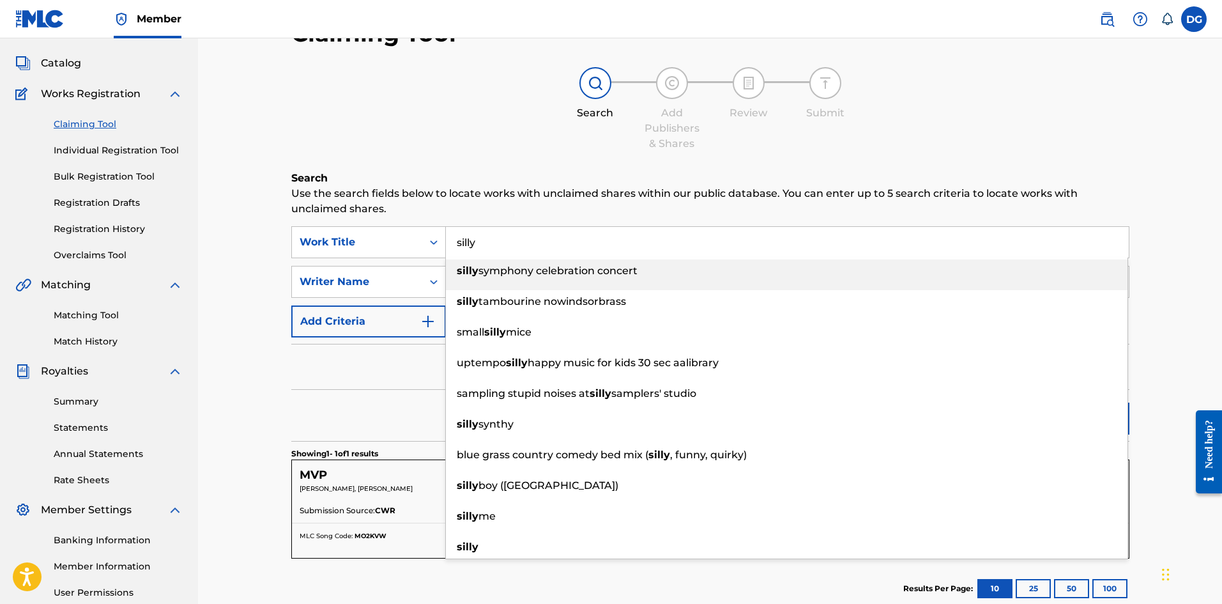
type input "silly"
click at [563, 208] on p "Use the search fields below to locate works with unclaimed shares within our pu…" at bounding box center [710, 201] width 838 height 31
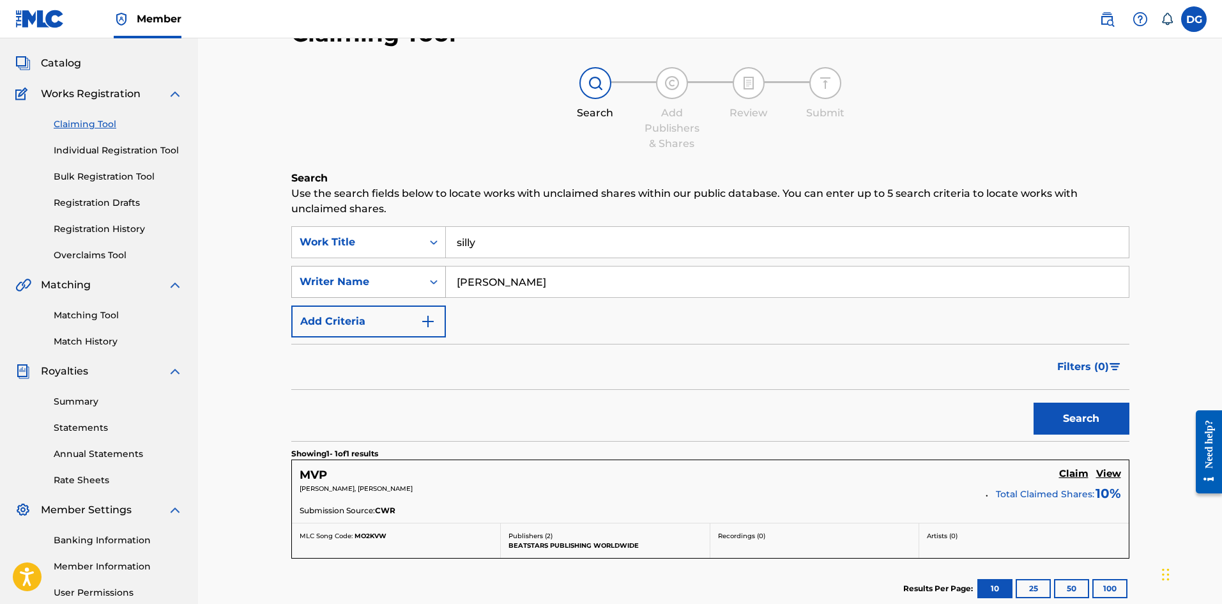
drag, startPoint x: 586, startPoint y: 280, endPoint x: 352, endPoint y: 285, distance: 233.8
click at [377, 278] on div "SearchWithCriteria3672d6b0-b66e-4b3d-ace2-8cdc2465408e Writer Name Sebastian Ma…" at bounding box center [710, 282] width 838 height 32
type input "corey cartel"
click at [1060, 404] on button "Search" at bounding box center [1081, 418] width 96 height 32
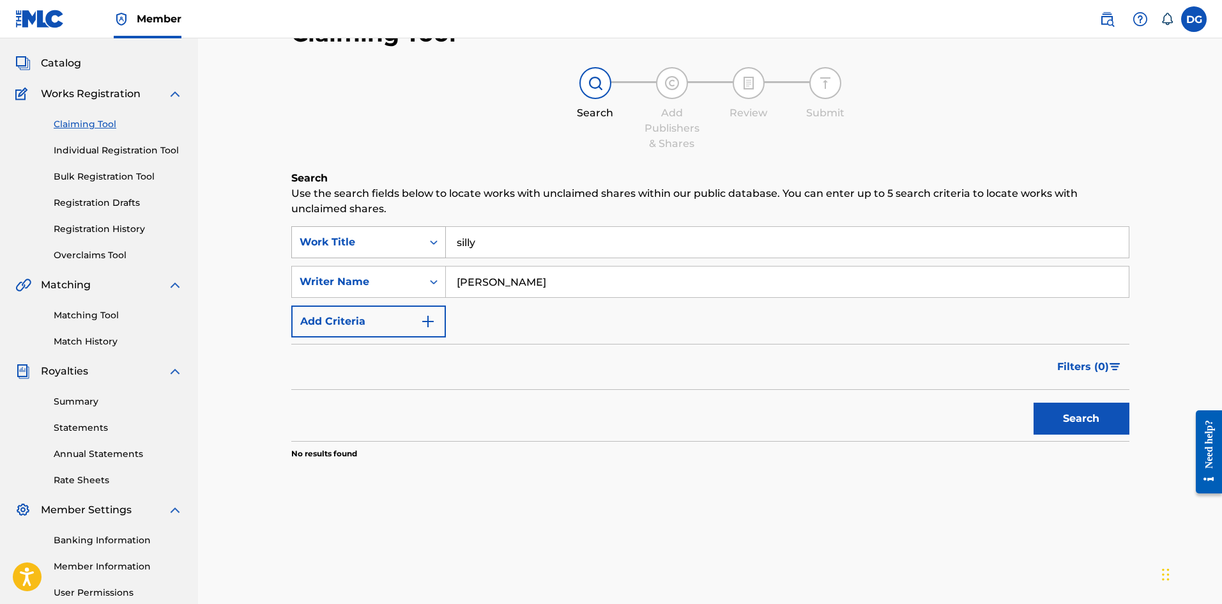
drag, startPoint x: 506, startPoint y: 249, endPoint x: 410, endPoint y: 248, distance: 96.4
click at [410, 248] on div "SearchWithCriteriaaa8fb0bd-f7f9-43f3-abc1-755bf315c4d6 Work Title silly" at bounding box center [710, 242] width 838 height 32
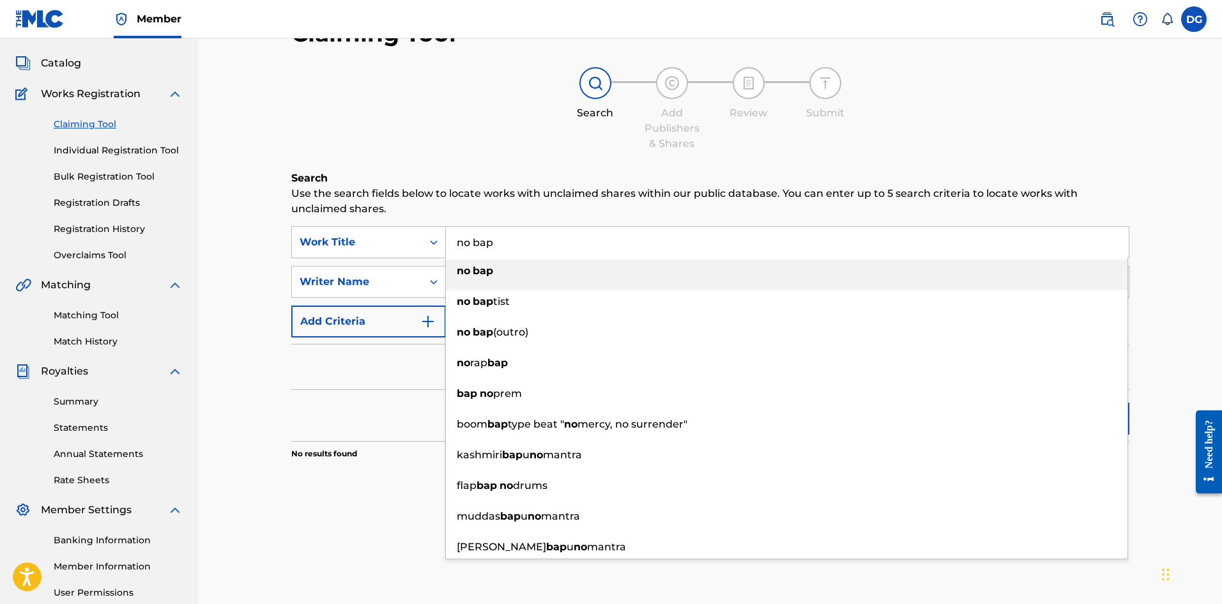
type input "no bap"
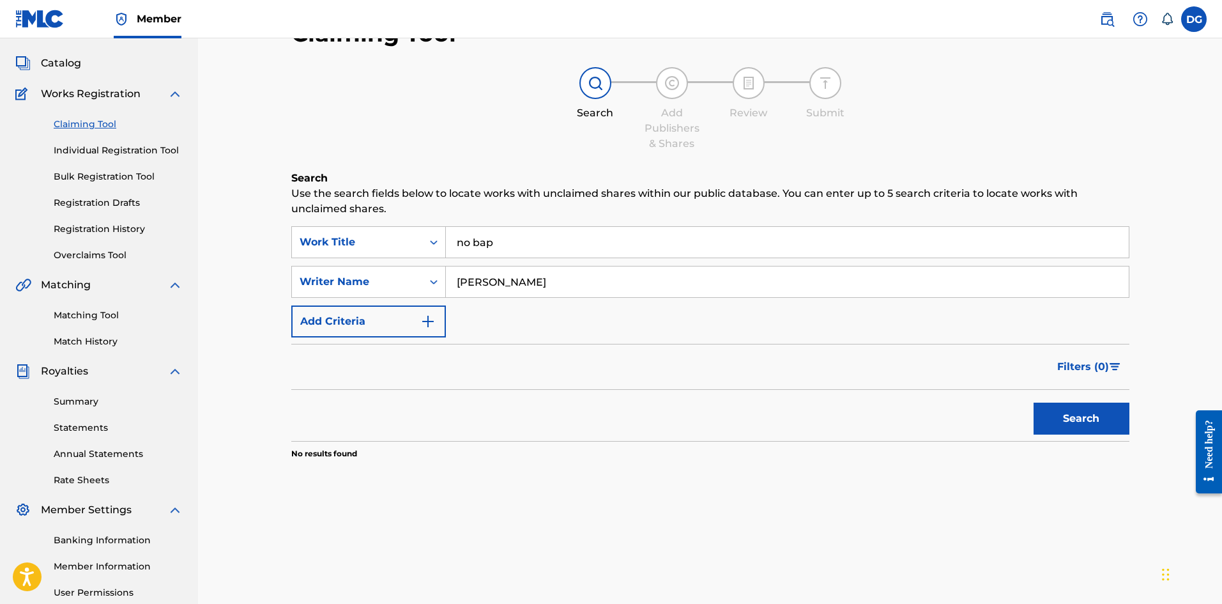
click at [480, 165] on div "Claiming Tool Search Add Publishers & Shares Review Submit Search Use the searc…" at bounding box center [709, 270] width 863 height 529
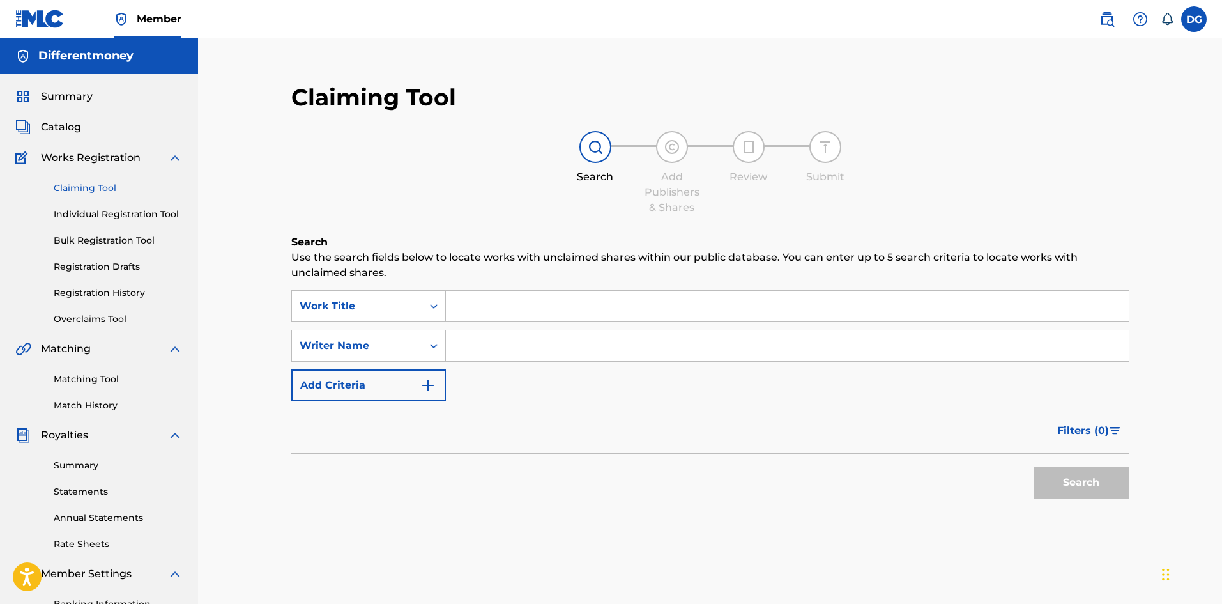
click at [55, 123] on span "Catalog" at bounding box center [61, 126] width 40 height 15
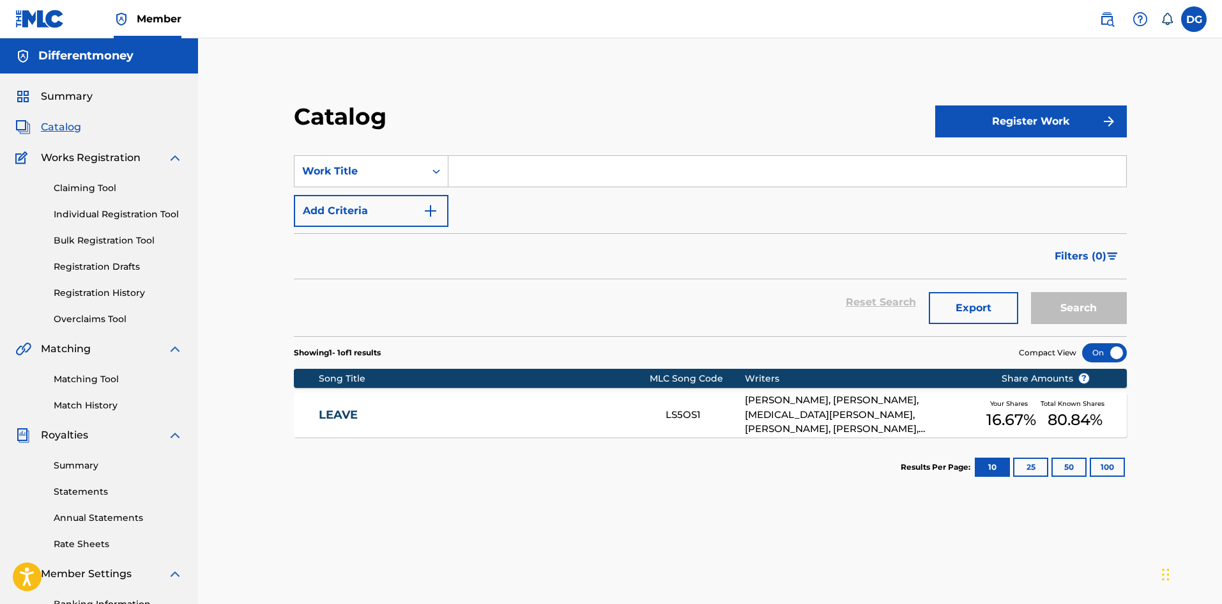
click at [784, 405] on div "[PERSON_NAME], [PERSON_NAME], [MEDICAL_DATA][PERSON_NAME], [PERSON_NAME], [PERS…" at bounding box center [864, 414] width 238 height 43
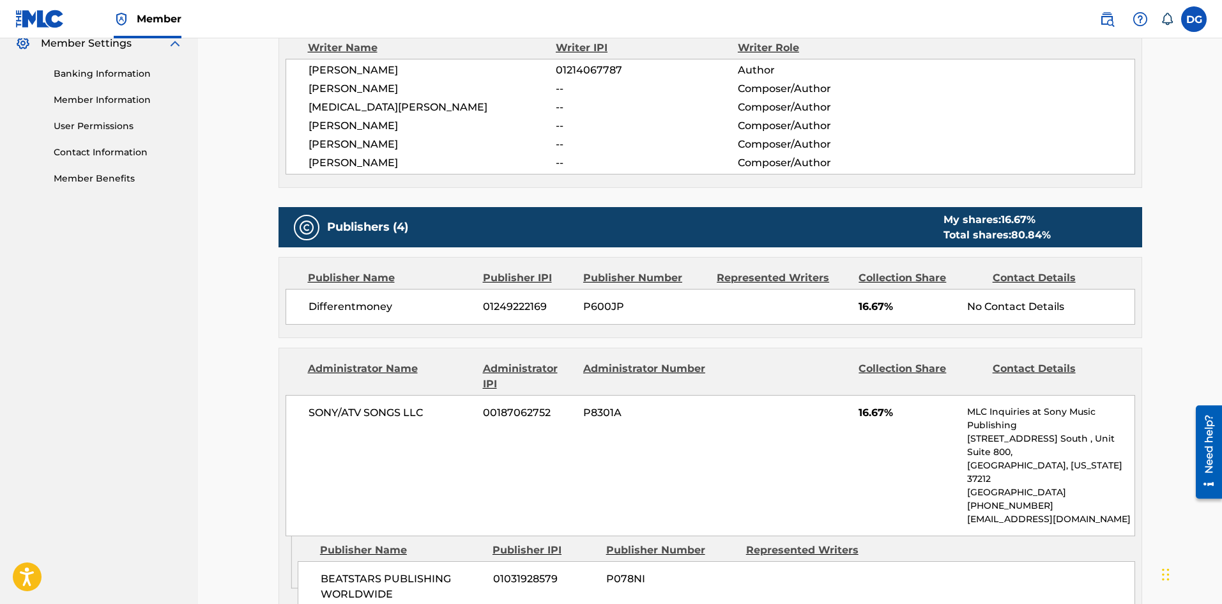
scroll to position [511, 0]
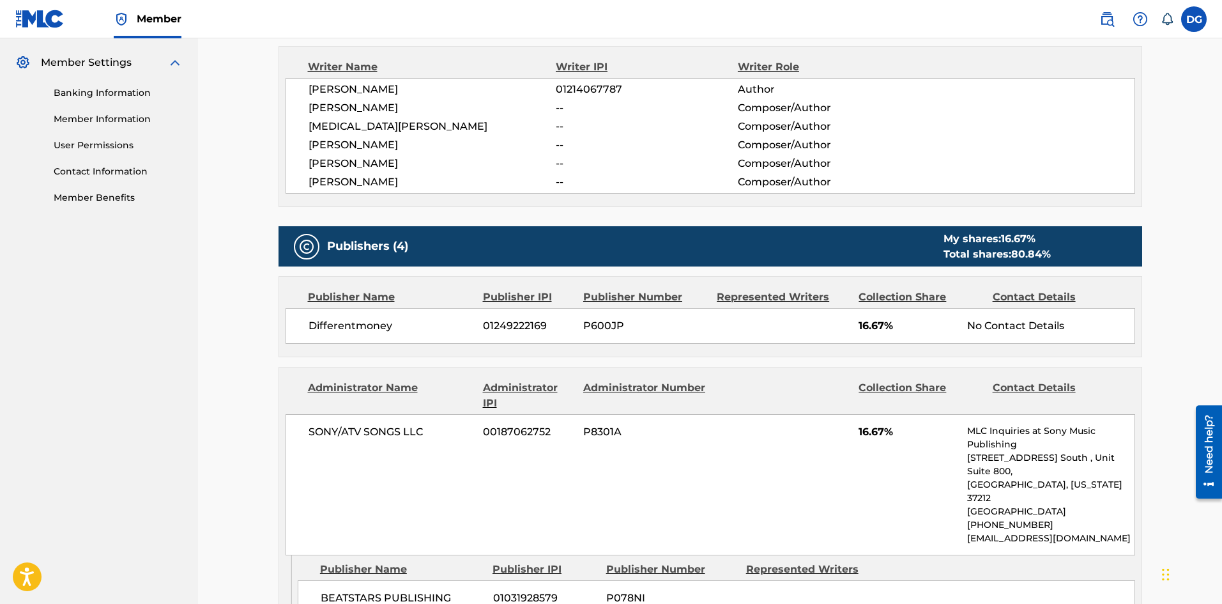
click at [629, 123] on span "--" at bounding box center [646, 126] width 181 height 15
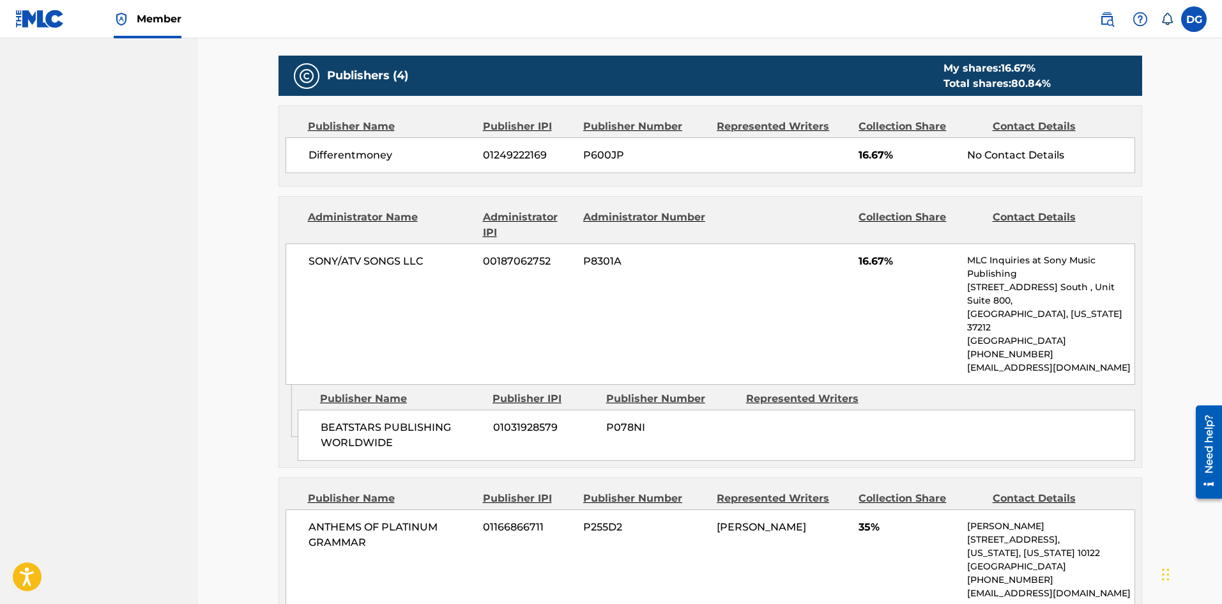
scroll to position [703, 0]
